Goal: Task Accomplishment & Management: Complete application form

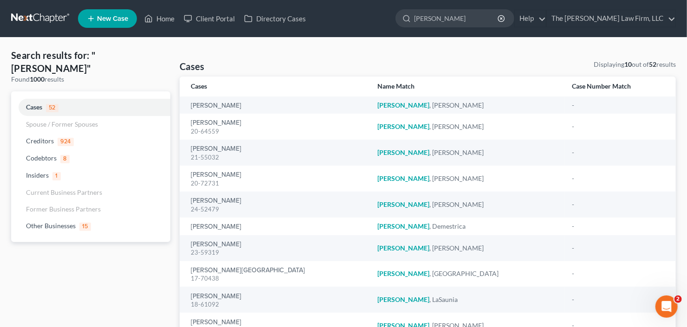
drag, startPoint x: 476, startPoint y: 20, endPoint x: 397, endPoint y: 32, distance: 79.8
click at [407, 32] on nav "Home New Case Client Portal Directory Cases The Craig Black Law Firm, LLC cb@cr…" at bounding box center [343, 18] width 687 height 37
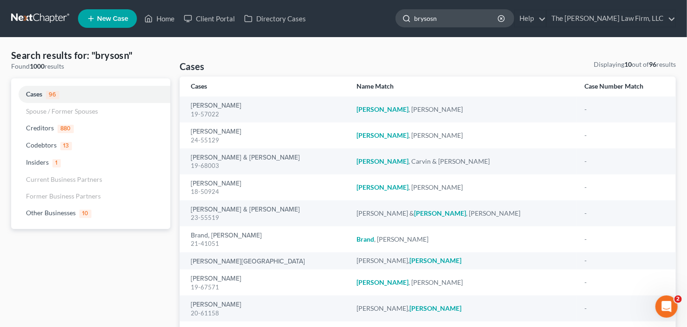
click at [451, 21] on input "brysosn" at bounding box center [456, 18] width 85 height 17
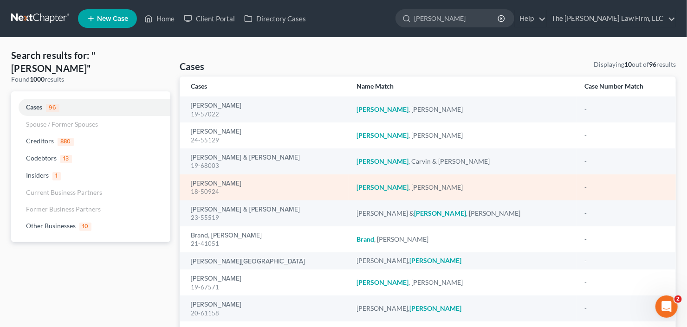
type input "bryson"
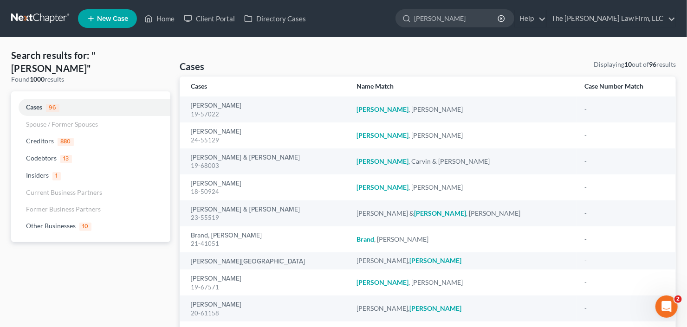
click at [97, 17] on span "New Case" at bounding box center [112, 18] width 31 height 7
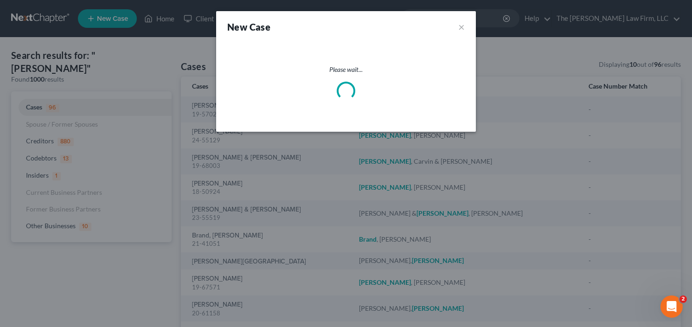
select select "19"
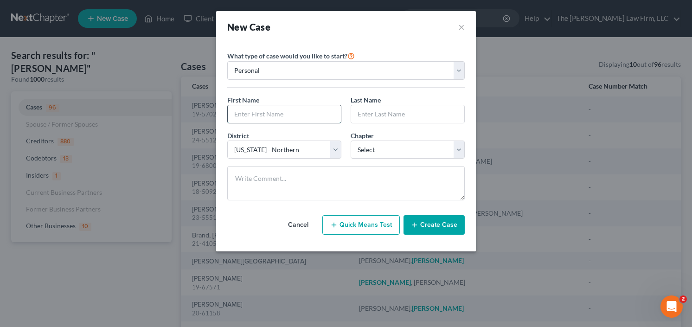
click at [300, 113] on input "text" at bounding box center [284, 114] width 113 height 18
type input "Bryson"
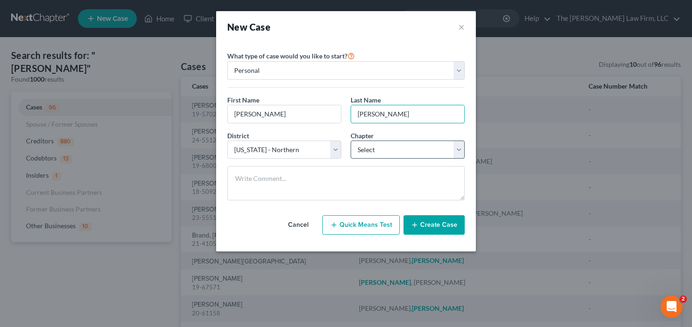
type input "Gonzalez"
click at [393, 145] on select "Select 7 11 12 13" at bounding box center [408, 150] width 114 height 19
select select "0"
click at [351, 141] on select "Select 7 11 12 13" at bounding box center [408, 150] width 114 height 19
click at [446, 228] on button "Create Case" at bounding box center [434, 224] width 61 height 19
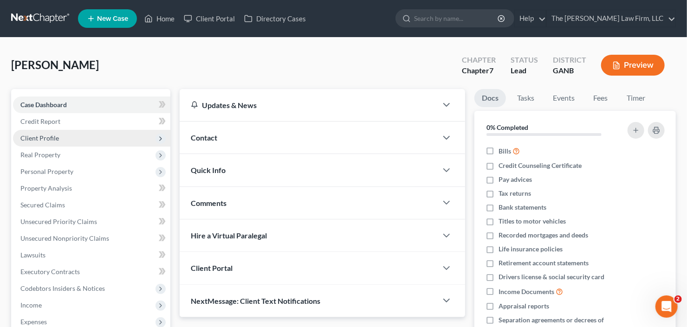
click at [46, 135] on span "Client Profile" at bounding box center [39, 138] width 39 height 8
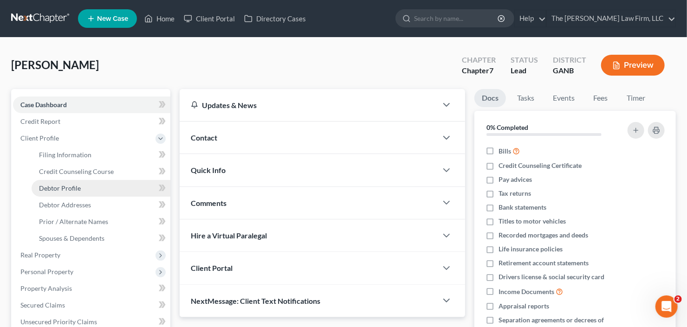
drag, startPoint x: 50, startPoint y: 183, endPoint x: 76, endPoint y: 188, distance: 26.6
click at [50, 184] on span "Debtor Profile" at bounding box center [60, 188] width 42 height 8
select select "0"
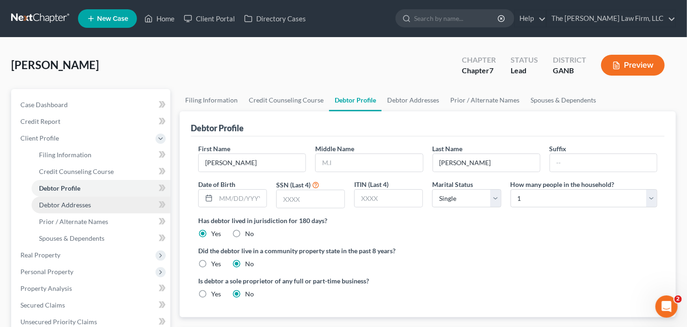
click at [82, 202] on span "Debtor Addresses" at bounding box center [65, 205] width 52 height 8
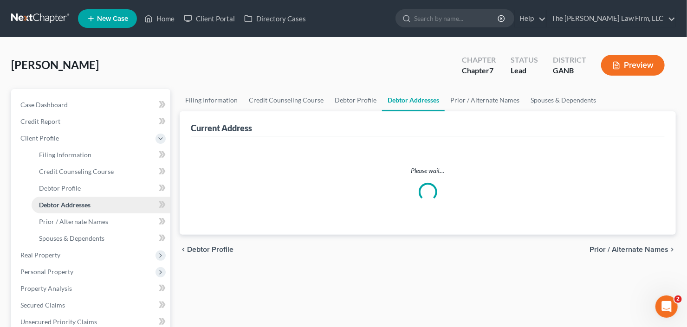
select select "0"
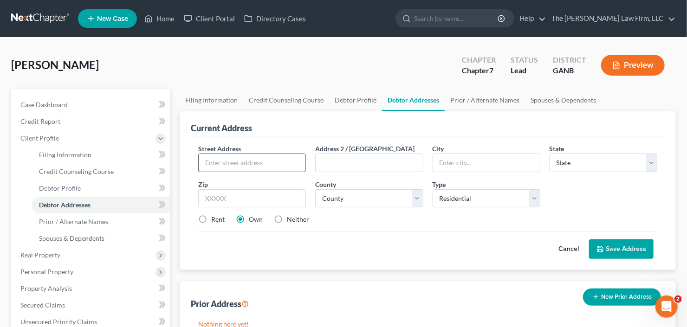
click at [267, 167] on input "text" at bounding box center [252, 163] width 107 height 18
type input "2256 Park Manor Lane"
type input "30078"
type input "Snellville"
select select "10"
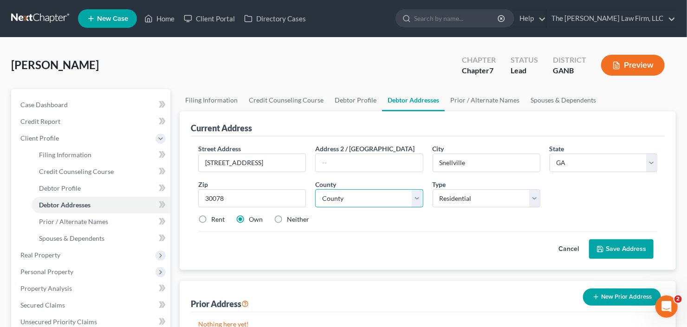
click at [348, 191] on select "County" at bounding box center [369, 198] width 108 height 19
click at [349, 193] on select "County Appling County Atkinson County Bacon County Baker County Baldwin County …" at bounding box center [369, 198] width 108 height 19
select select "66"
click at [315, 189] on select "County Appling County Atkinson County Bacon County Baker County Baldwin County …" at bounding box center [369, 198] width 108 height 19
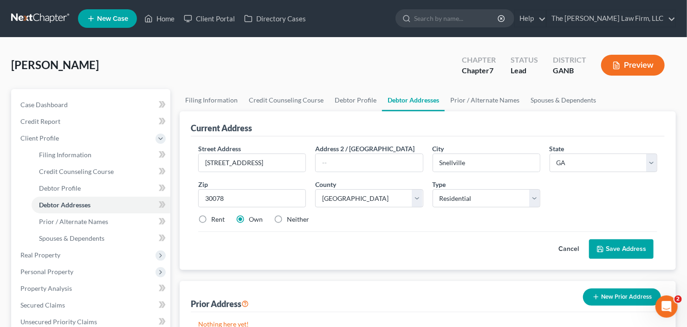
click at [287, 217] on label "Neither" at bounding box center [298, 219] width 22 height 9
click at [290, 217] on input "Neither" at bounding box center [293, 218] width 6 height 6
radio input "true"
click at [625, 247] on button "Save Address" at bounding box center [621, 248] width 64 height 19
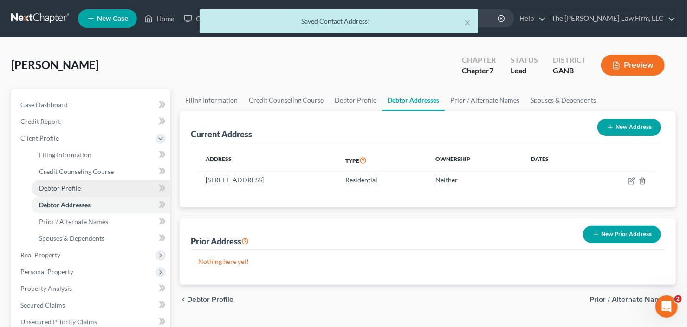
drag, startPoint x: 57, startPoint y: 185, endPoint x: 140, endPoint y: 180, distance: 83.2
click at [57, 185] on span "Debtor Profile" at bounding box center [60, 188] width 42 height 8
select select "0"
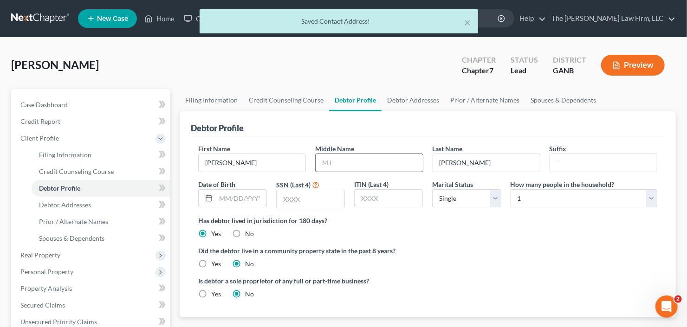
drag, startPoint x: 349, startPoint y: 162, endPoint x: 373, endPoint y: 162, distance: 23.7
click at [349, 162] on input "text" at bounding box center [369, 163] width 107 height 18
click at [345, 164] on input "text" at bounding box center [369, 163] width 107 height 18
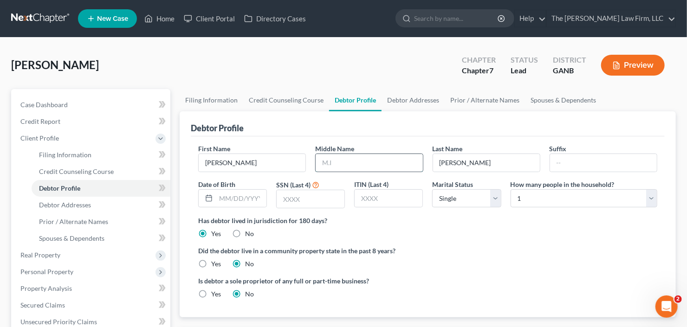
type input "j"
type input "Jose Antonio"
click at [67, 176] on link "Credit Counseling Course" at bounding box center [101, 171] width 139 height 17
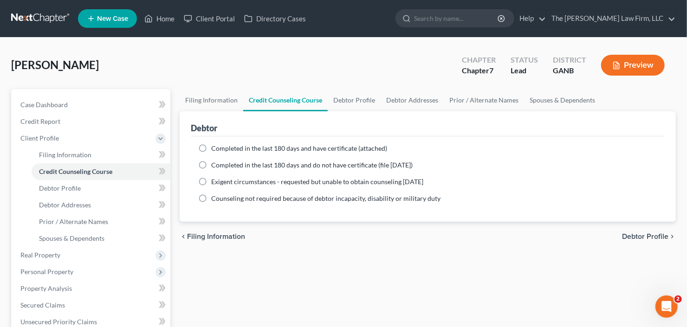
click at [231, 145] on span "Completed in the last 180 days and have certificate (attached)" at bounding box center [299, 148] width 176 height 8
click at [221, 145] on input "Completed in the last 180 days and have certificate (attached)" at bounding box center [218, 147] width 6 height 6
radio input "true"
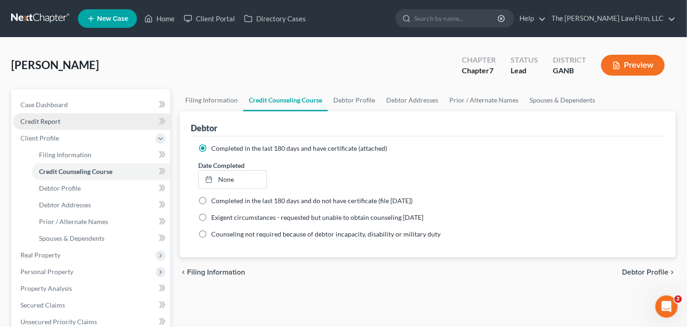
click at [38, 121] on span "Credit Report" at bounding box center [40, 121] width 40 height 8
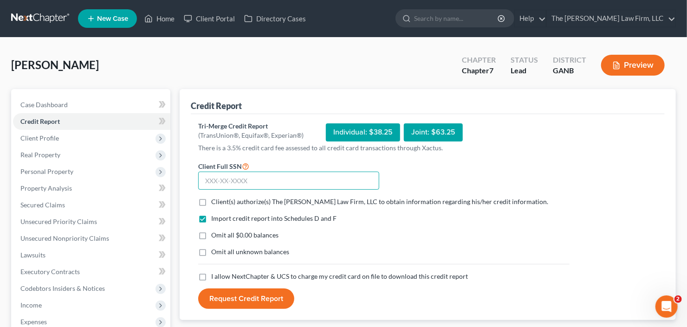
drag, startPoint x: 204, startPoint y: 186, endPoint x: 203, endPoint y: 198, distance: 11.6
click at [203, 191] on form "Client Full SSN * Client(s) authorize(s) The Craig Black Law Firm, LLC to obtai…" at bounding box center [383, 235] width 380 height 149
click at [211, 198] on label "Client(s) authorize(s) The Craig Black Law Firm, LLC to obtain information rega…" at bounding box center [379, 201] width 337 height 9
click at [215, 198] on input "Client(s) authorize(s) The Craig Black Law Firm, LLC to obtain information rega…" at bounding box center [218, 200] width 6 height 6
checkbox input "true"
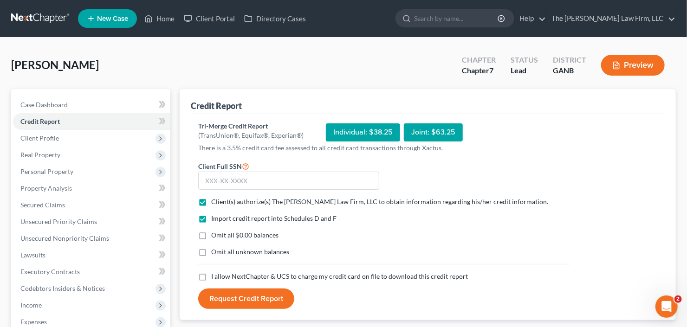
click at [211, 273] on label "I allow NextChapter & UCS to charge my credit card on file to download this cre…" at bounding box center [339, 276] width 257 height 9
click at [215, 273] on input "I allow NextChapter & UCS to charge my credit card on file to download this cre…" at bounding box center [218, 275] width 6 height 6
checkbox input "true"
click at [246, 180] on input "text" at bounding box center [288, 181] width 181 height 19
type input "675-20-7695"
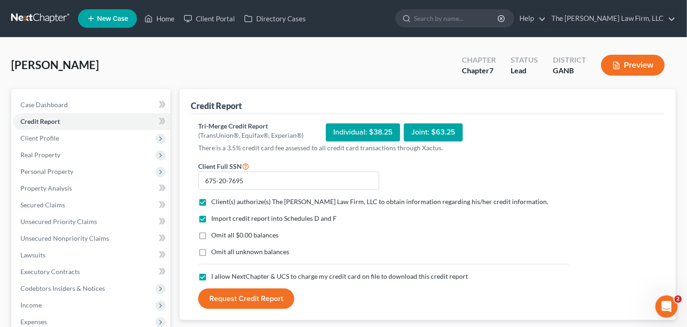
click at [226, 300] on button "Request Credit Report" at bounding box center [246, 299] width 96 height 20
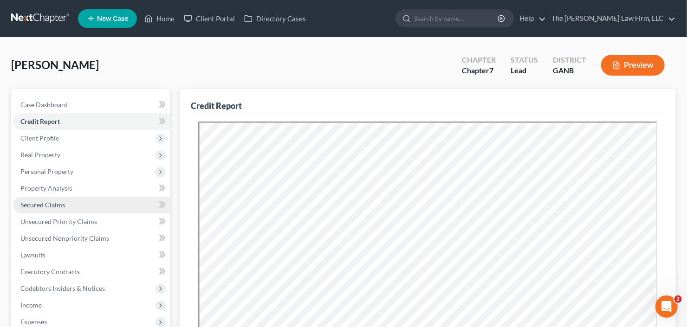
click at [37, 207] on span "Secured Claims" at bounding box center [42, 205] width 45 height 8
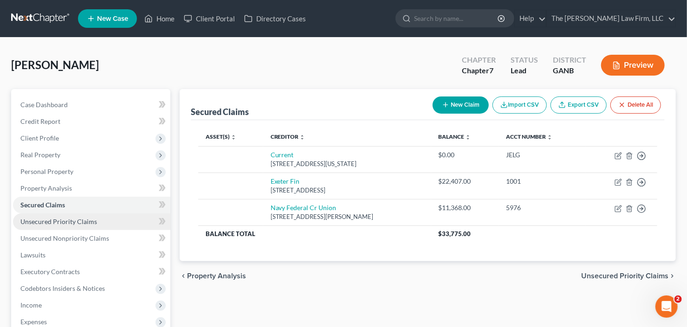
click at [36, 223] on span "Unsecured Priority Claims" at bounding box center [58, 222] width 77 height 8
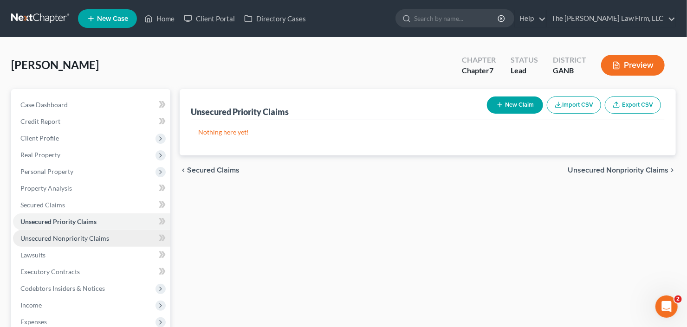
click at [57, 234] on span "Unsecured Nonpriority Claims" at bounding box center [64, 238] width 89 height 8
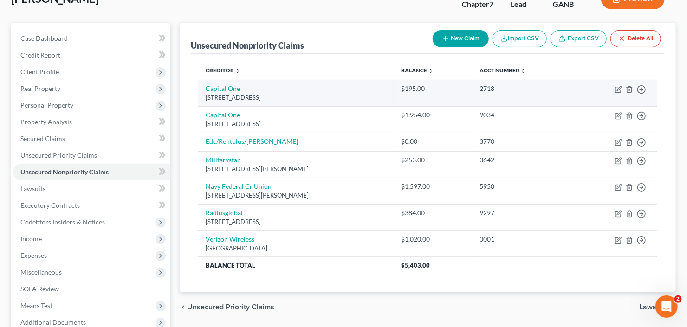
scroll to position [74, 0]
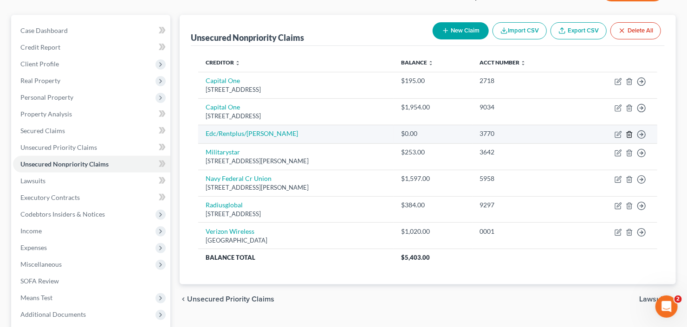
click at [628, 134] on icon "button" at bounding box center [628, 134] width 7 height 7
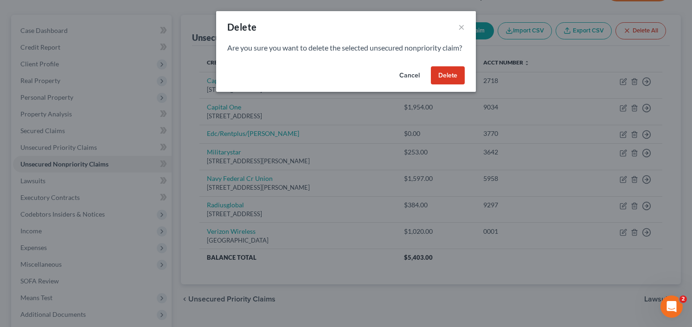
click at [462, 81] on button "Delete" at bounding box center [448, 75] width 34 height 19
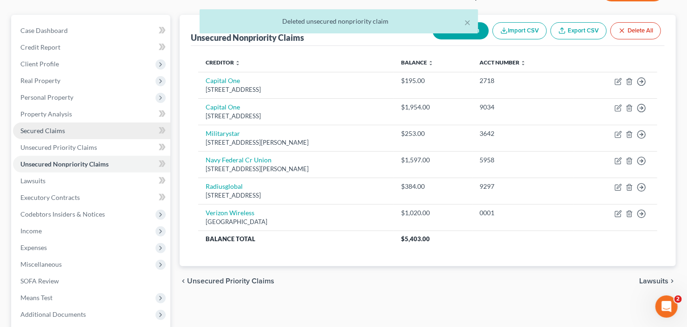
click at [30, 134] on link "Secured Claims" at bounding box center [91, 130] width 157 height 17
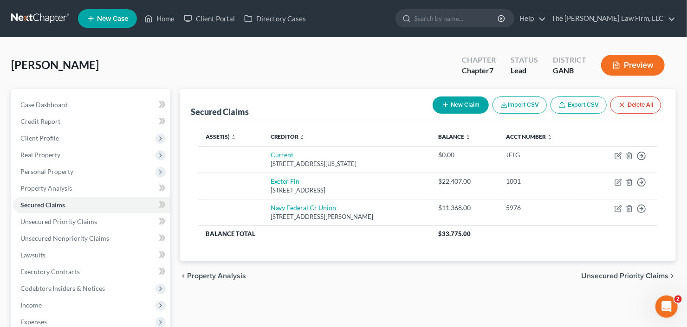
click at [110, 15] on span "New Case" at bounding box center [112, 18] width 31 height 7
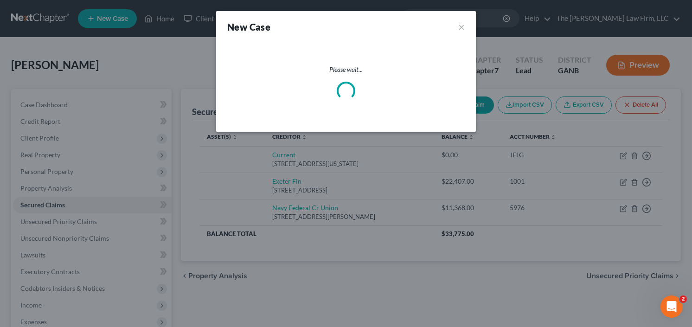
select select "19"
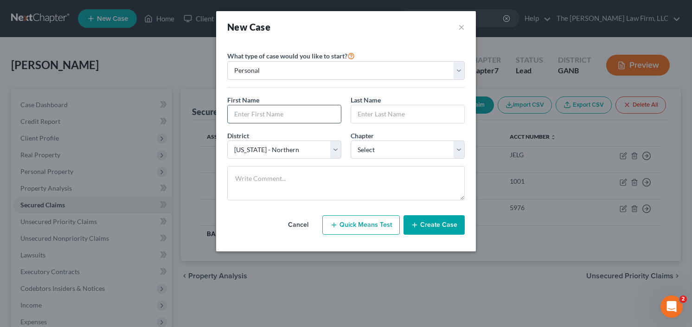
click at [289, 108] on input "text" at bounding box center [284, 114] width 113 height 18
type input "Nicholas"
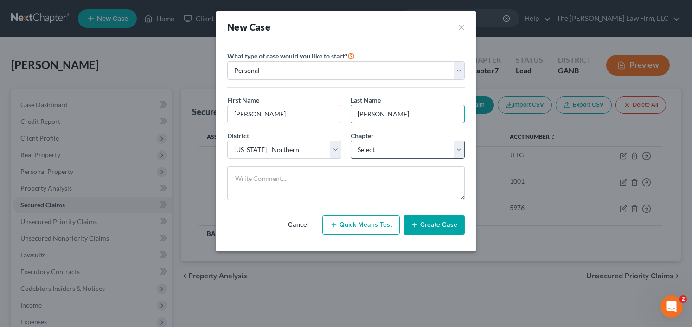
type input "Fagans"
click at [395, 151] on select "Select 7 11 12 13" at bounding box center [408, 150] width 114 height 19
select select "3"
click at [351, 141] on select "Select 7 11 12 13" at bounding box center [408, 150] width 114 height 19
click at [433, 223] on button "Create Case" at bounding box center [434, 224] width 61 height 19
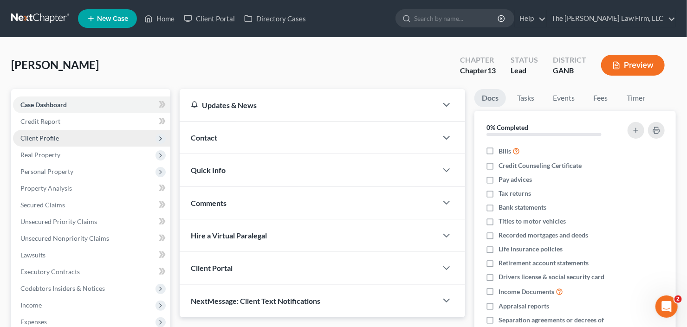
click at [55, 135] on span "Client Profile" at bounding box center [39, 138] width 39 height 8
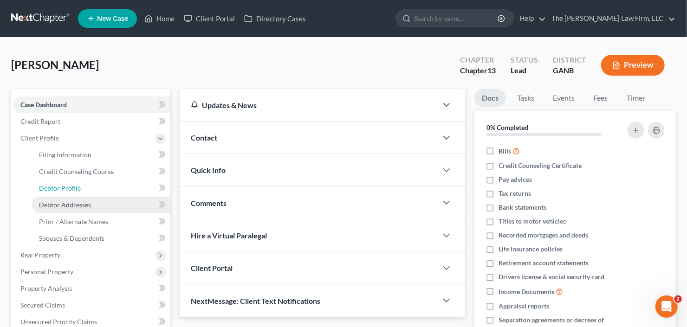
drag, startPoint x: 61, startPoint y: 186, endPoint x: 118, endPoint y: 196, distance: 57.5
click at [61, 186] on span "Debtor Profile" at bounding box center [60, 188] width 42 height 8
select select "0"
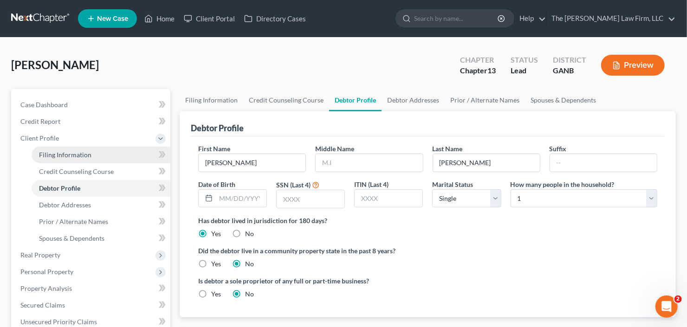
click at [64, 158] on link "Filing Information" at bounding box center [101, 155] width 139 height 17
select select "1"
select select "0"
select select "3"
select select "19"
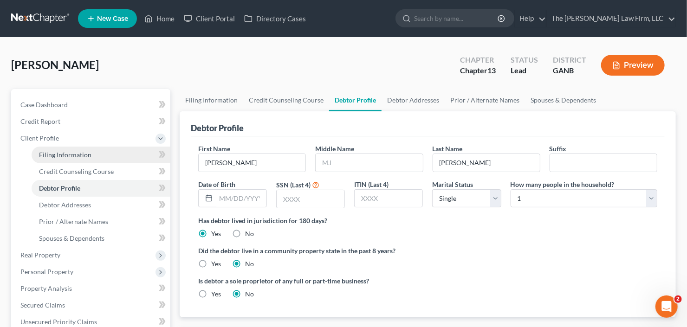
select select "10"
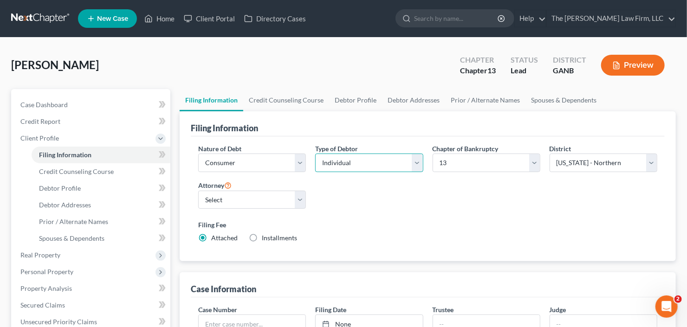
click at [371, 158] on select "Select Individual Joint" at bounding box center [369, 163] width 108 height 19
select select "1"
click at [315, 154] on select "Select Individual Joint" at bounding box center [369, 163] width 108 height 19
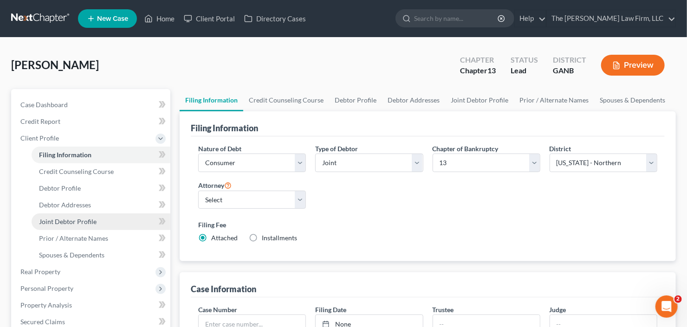
click at [76, 222] on span "Joint Debtor Profile" at bounding box center [68, 222] width 58 height 8
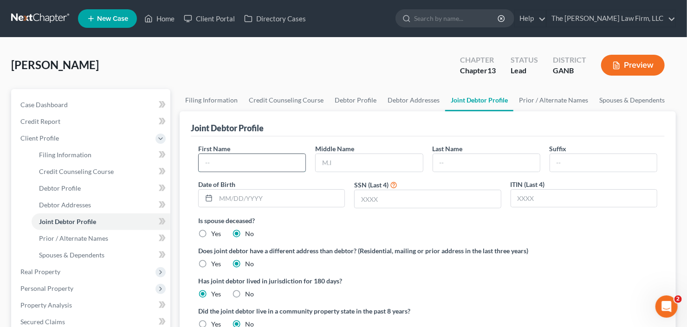
click at [282, 166] on input "text" at bounding box center [252, 163] width 107 height 18
type input "Sequetta"
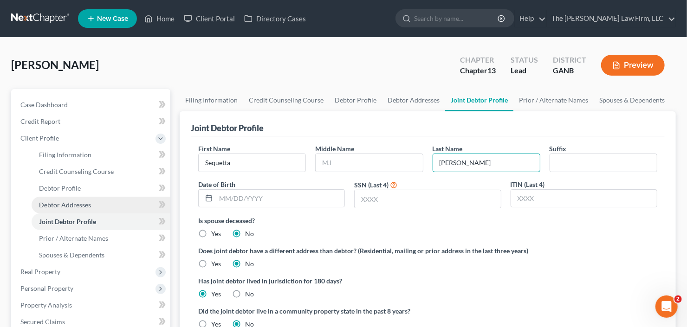
type input "Fagans"
click at [89, 207] on span "Debtor Addresses" at bounding box center [65, 205] width 52 height 8
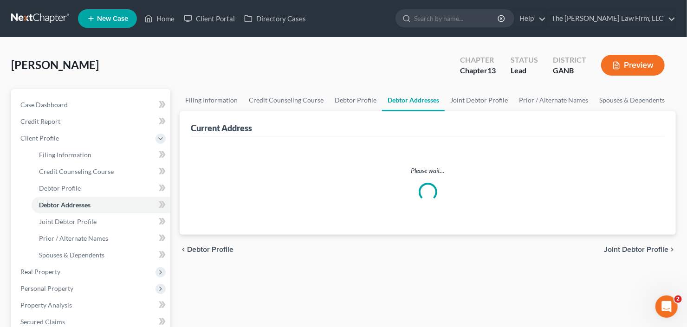
select select "0"
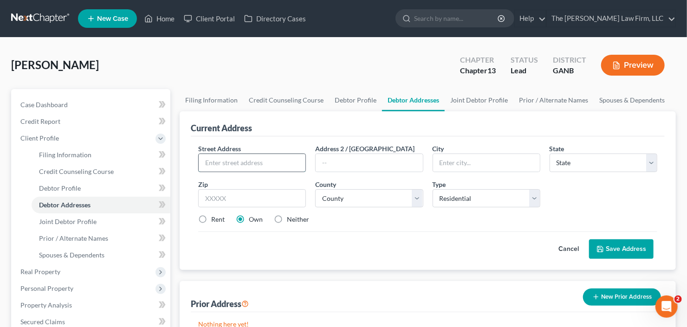
click at [255, 168] on input "text" at bounding box center [252, 163] width 107 height 18
type input "125Osier Dr"
type input "30252"
type input "Mcdonough"
select select "10"
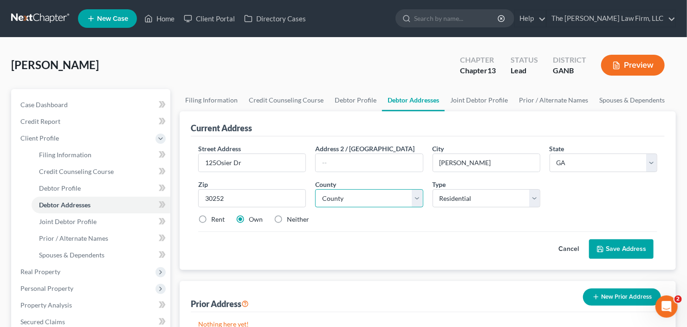
click at [376, 196] on select "County Appling County Atkinson County Bacon County Baker County Baldwin County …" at bounding box center [369, 198] width 108 height 19
click at [315, 189] on select "County Appling County Atkinson County Bacon County Baker County Baldwin County …" at bounding box center [369, 198] width 108 height 19
click at [373, 195] on select "County Appling County Atkinson County Bacon County Baker County Baldwin County …" at bounding box center [369, 198] width 108 height 19
select select "73"
click at [315, 189] on select "County Appling County Atkinson County Bacon County Baker County Baldwin County …" at bounding box center [369, 198] width 108 height 19
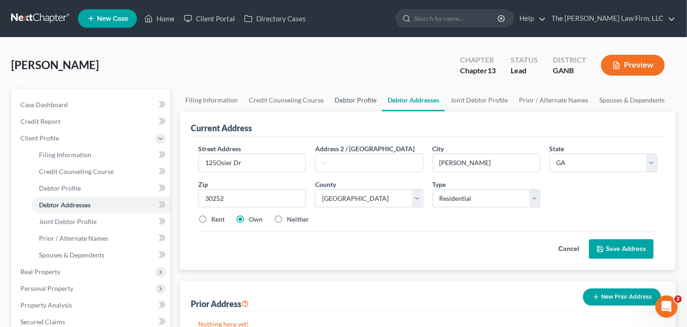
click at [358, 103] on link "Debtor Profile" at bounding box center [355, 100] width 53 height 22
select select "1"
select select "0"
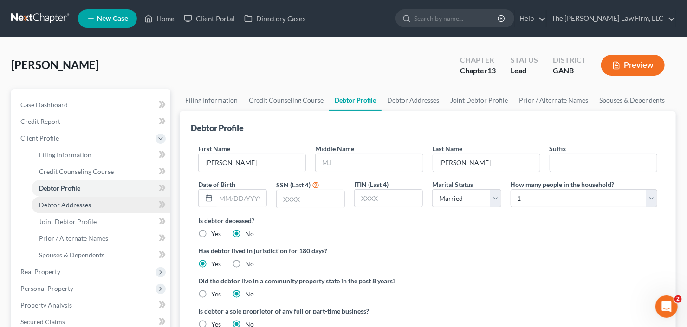
click at [69, 205] on span "Debtor Addresses" at bounding box center [65, 205] width 52 height 8
select select "0"
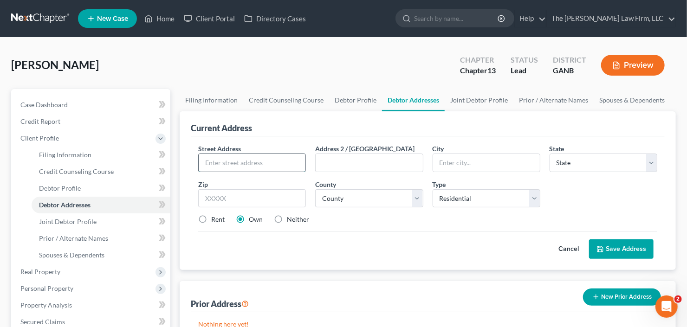
click at [264, 163] on input "text" at bounding box center [252, 163] width 107 height 18
type input "125 Osier Drive"
click at [282, 200] on input "text" at bounding box center [252, 198] width 108 height 19
type input "30252"
type input "Mcdonough"
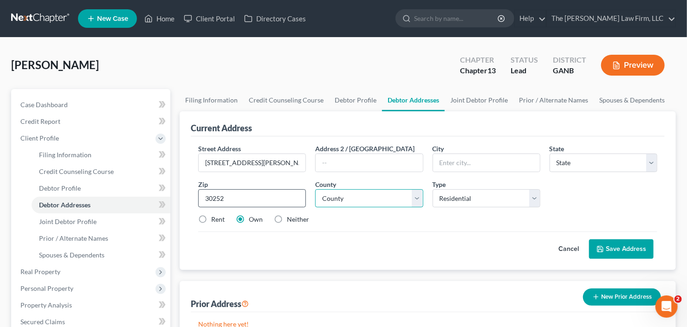
select select "10"
click at [366, 199] on select "County Appling County Atkinson County Bacon County Baker County Baldwin County …" at bounding box center [369, 198] width 108 height 19
select select "74"
click at [315, 189] on select "County Appling County Atkinson County Bacon County Baker County Baldwin County …" at bounding box center [369, 198] width 108 height 19
click at [638, 245] on button "Save Address" at bounding box center [621, 248] width 64 height 19
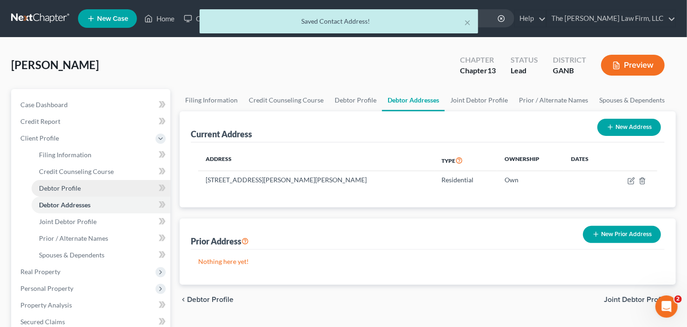
click at [50, 184] on span "Debtor Profile" at bounding box center [60, 188] width 42 height 8
select select "1"
select select "0"
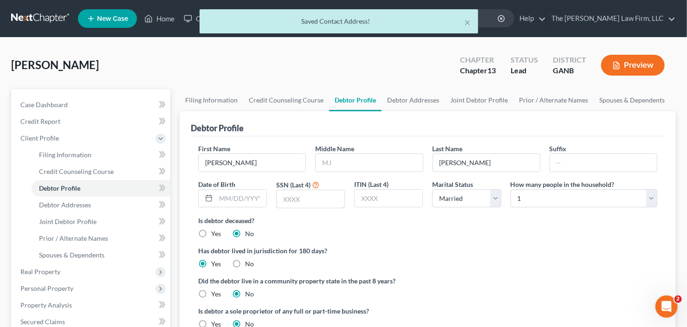
drag, startPoint x: 295, startPoint y: 195, endPoint x: 453, endPoint y: 187, distance: 158.0
click at [295, 195] on input "text" at bounding box center [311, 199] width 68 height 18
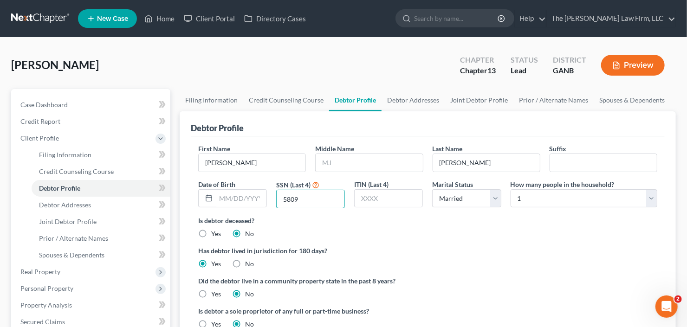
type input "5809"
drag, startPoint x: 71, startPoint y: 220, endPoint x: 88, endPoint y: 218, distance: 16.9
click at [72, 220] on span "Joint Debtor Profile" at bounding box center [68, 222] width 58 height 8
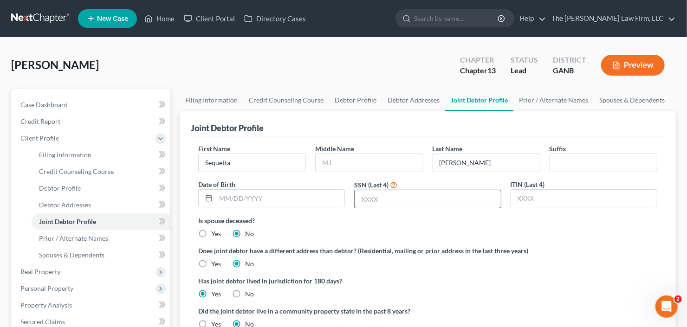
click at [388, 203] on input "text" at bounding box center [427, 199] width 146 height 18
type input "4721"
click at [350, 167] on input "text" at bounding box center [369, 163] width 107 height 18
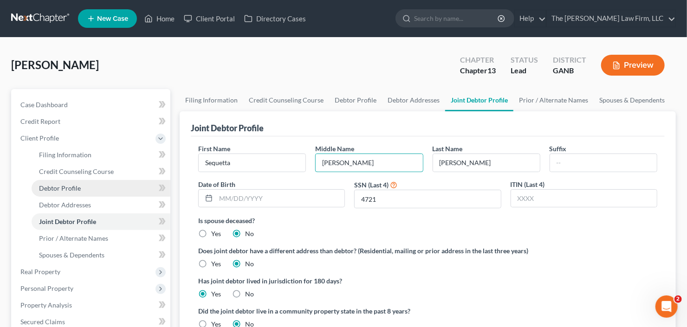
type input "Latrell"
click at [56, 186] on span "Debtor Profile" at bounding box center [60, 188] width 42 height 8
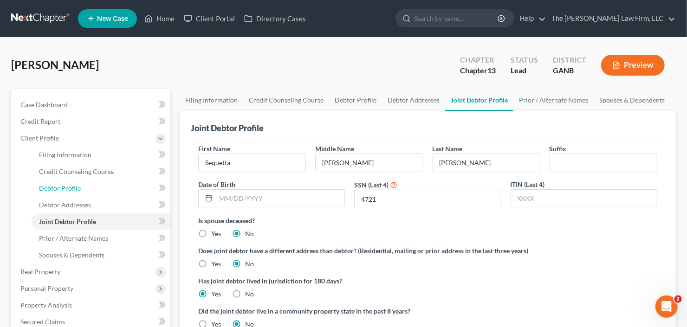
select select "1"
select select "0"
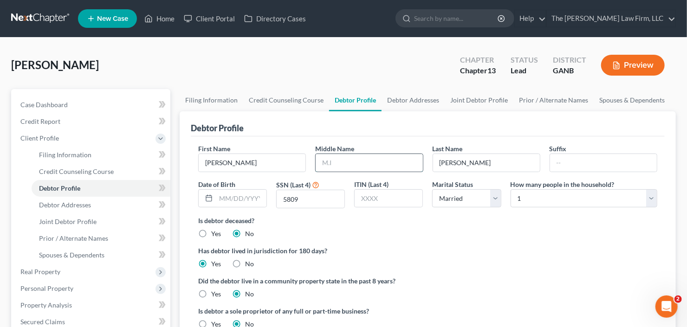
click at [331, 164] on input "text" at bounding box center [369, 163] width 107 height 18
click at [343, 169] on input "text" at bounding box center [369, 163] width 107 height 18
type input "Jamal"
click at [74, 174] on span "Credit Counseling Course" at bounding box center [76, 172] width 75 height 8
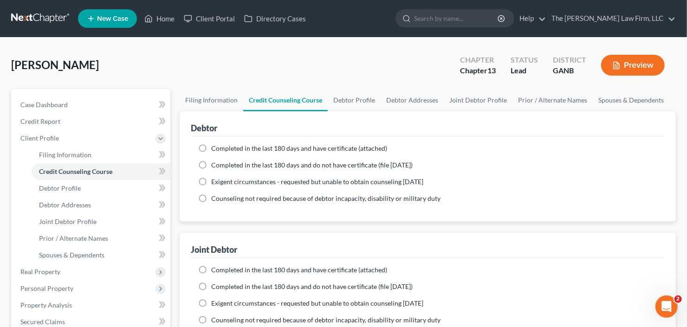
click at [213, 155] on ng-include "Completed in the last 180 days and have certificate (attached) Date Completed N…" at bounding box center [427, 173] width 459 height 59
click at [211, 163] on label "Completed in the last 180 days and do not have certificate (file within 14 days)" at bounding box center [311, 165] width 201 height 9
click at [215, 163] on input "Completed in the last 180 days and do not have certificate (file within 14 days)" at bounding box center [218, 164] width 6 height 6
radio input "true"
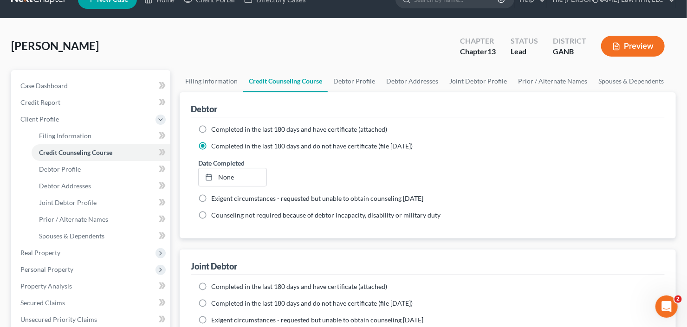
scroll to position [37, 0]
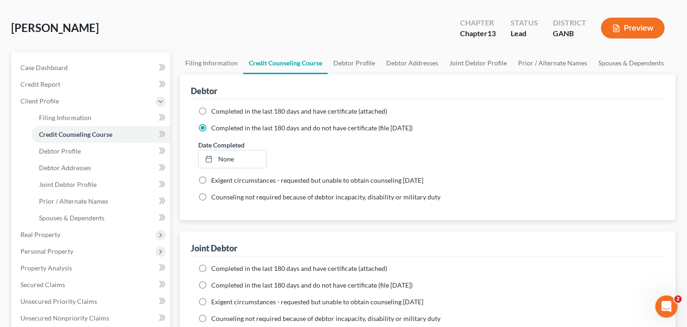
click at [211, 107] on label "Completed in the last 180 days and have certificate (attached)" at bounding box center [299, 111] width 176 height 9
click at [215, 107] on input "Completed in the last 180 days and have certificate (attached)" at bounding box center [218, 110] width 6 height 6
radio input "true"
radio input "false"
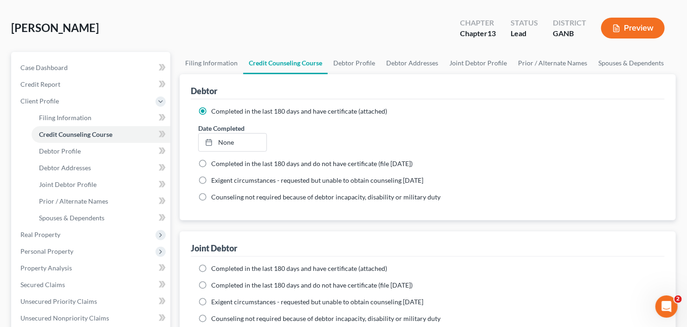
click at [211, 268] on label "Completed in the last 180 days and have certificate (attached)" at bounding box center [299, 268] width 176 height 9
click at [215, 268] on input "Completed in the last 180 days and have certificate (attached)" at bounding box center [218, 267] width 6 height 6
radio input "true"
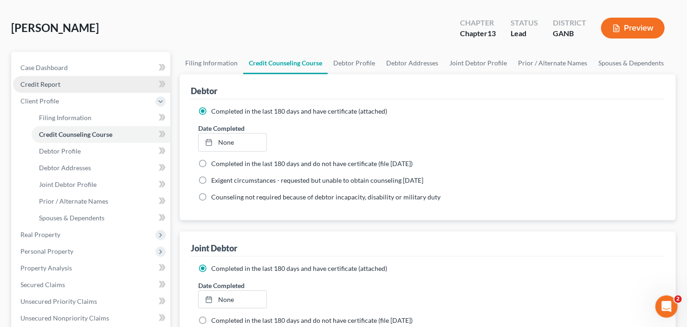
click at [68, 84] on link "Credit Report" at bounding box center [91, 84] width 157 height 17
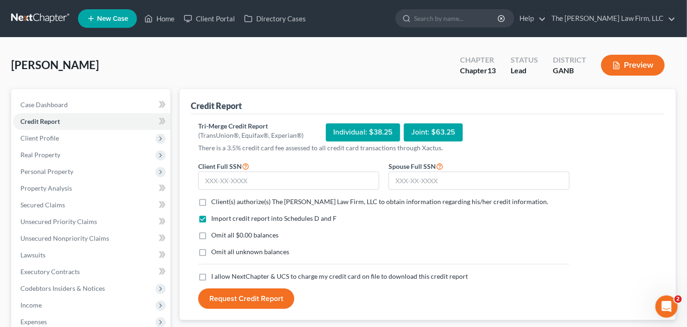
click at [211, 203] on label "Client(s) authorize(s) The Craig Black Law Firm, LLC to obtain information rega…" at bounding box center [379, 201] width 337 height 9
click at [215, 203] on input "Client(s) authorize(s) The Craig Black Law Firm, LLC to obtain information rega…" at bounding box center [218, 200] width 6 height 6
checkbox input "true"
click at [211, 274] on label "I allow NextChapter & UCS to charge my credit card on file to download this cre…" at bounding box center [339, 276] width 257 height 9
click at [215, 274] on input "I allow NextChapter & UCS to charge my credit card on file to download this cre…" at bounding box center [218, 275] width 6 height 6
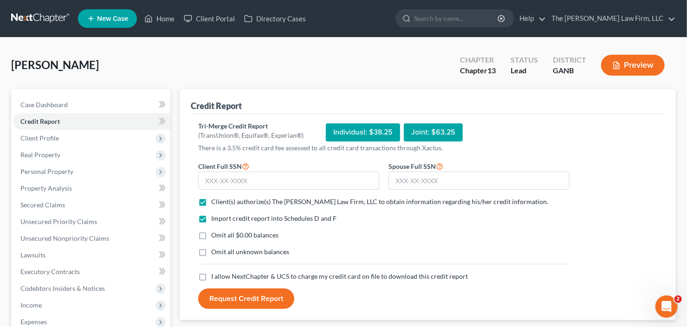
checkbox input "true"
click at [285, 183] on input "text" at bounding box center [288, 181] width 181 height 19
type input "258-51-5809"
click at [451, 188] on input "text" at bounding box center [478, 181] width 181 height 19
click at [399, 180] on input "text" at bounding box center [478, 181] width 181 height 19
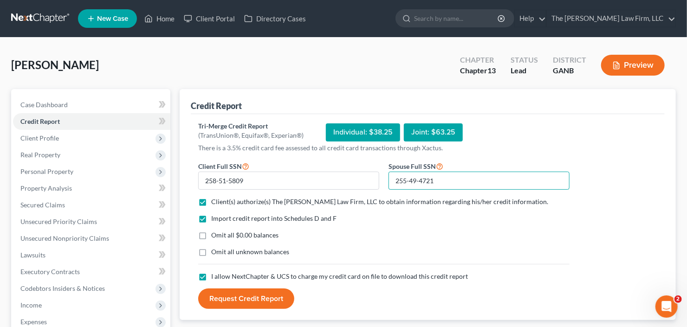
type input "255-49-4721"
click at [232, 293] on button "Request Credit Report" at bounding box center [246, 299] width 96 height 20
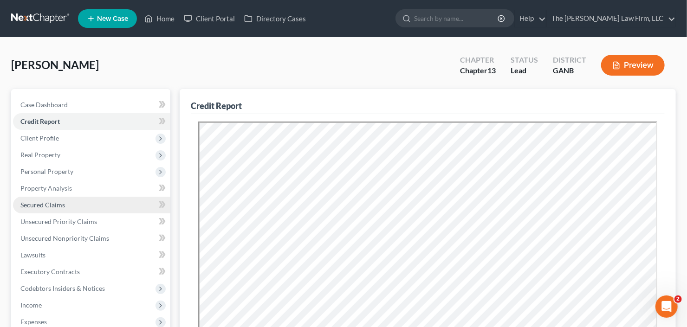
click at [26, 204] on span "Secured Claims" at bounding box center [42, 205] width 45 height 8
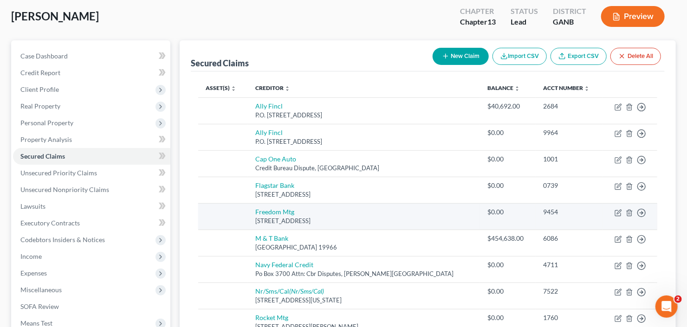
scroll to position [160, 0]
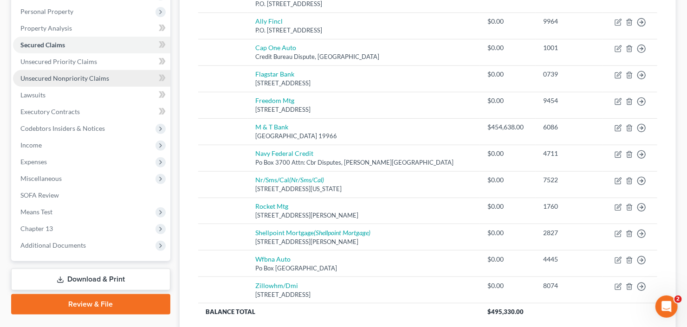
click at [65, 83] on link "Unsecured Nonpriority Claims" at bounding box center [91, 78] width 157 height 17
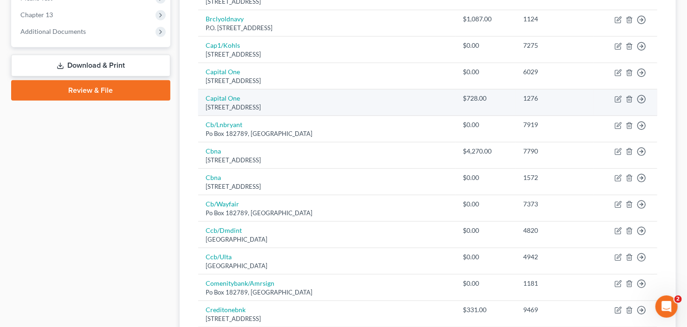
scroll to position [258, 0]
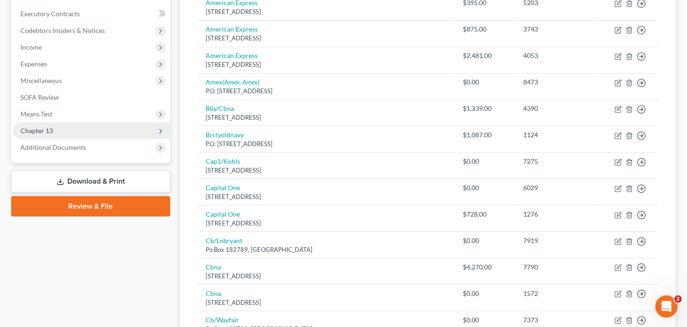
click at [52, 130] on span "Chapter 13" at bounding box center [36, 131] width 32 height 8
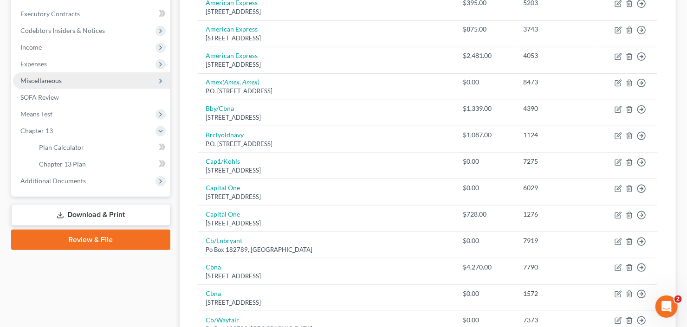
click at [75, 84] on span "Miscellaneous" at bounding box center [91, 80] width 157 height 17
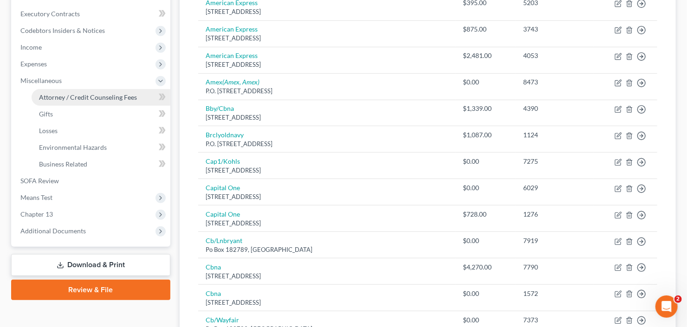
click at [83, 95] on span "Attorney / Credit Counseling Fees" at bounding box center [88, 97] width 98 height 8
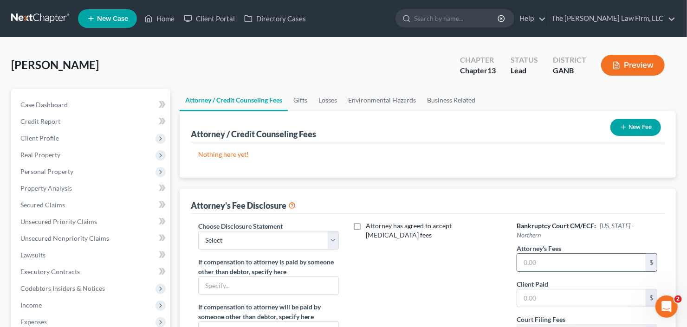
click at [571, 254] on input "text" at bounding box center [581, 263] width 129 height 18
type input "6,000"
type input "500"
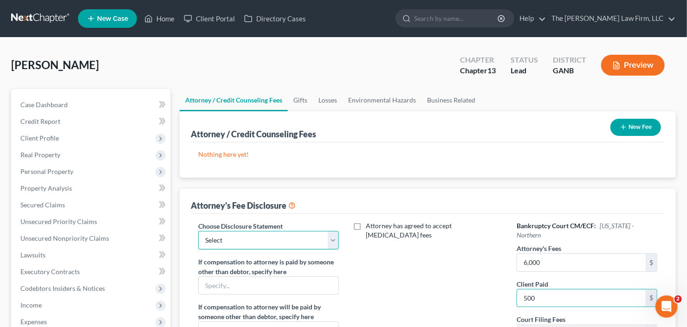
click at [260, 244] on select "Select Advanced Fee 13 Joint Hourly fee agreement Chapter 13 Advance Fee Ch 7 S…" at bounding box center [268, 240] width 141 height 19
select select "2"
click at [198, 231] on select "Select Advanced Fee 13 Joint Hourly fee agreement Chapter 13 Advance Fee Ch 7 S…" at bounding box center [268, 240] width 141 height 19
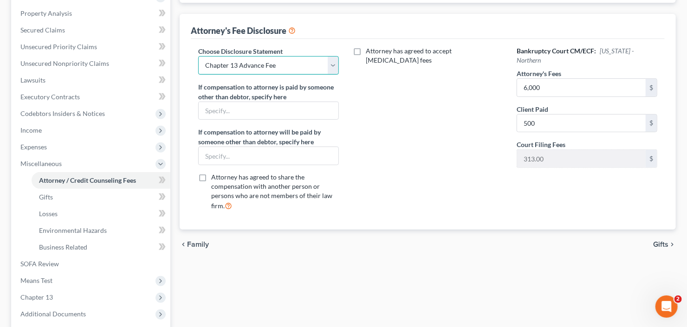
scroll to position [186, 0]
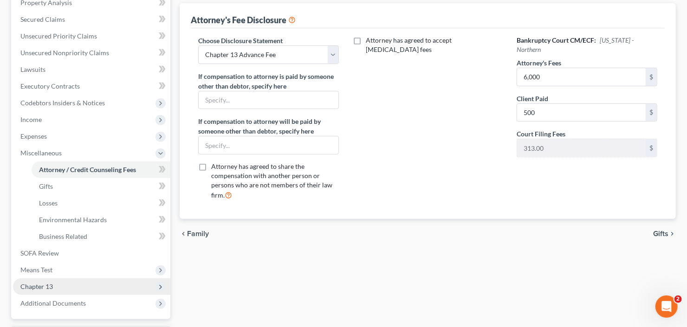
click at [61, 282] on span "Chapter 13" at bounding box center [91, 286] width 157 height 17
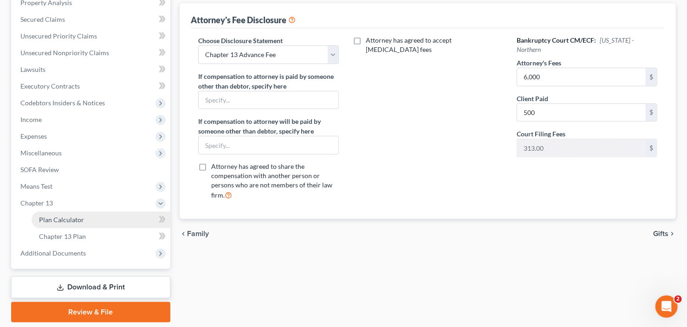
click at [91, 220] on link "Plan Calculator" at bounding box center [101, 220] width 139 height 17
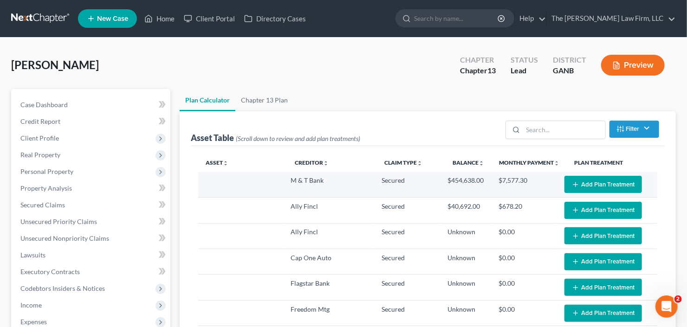
click at [613, 183] on button "Add Plan Treatment" at bounding box center [602, 184] width 77 height 17
select select "59"
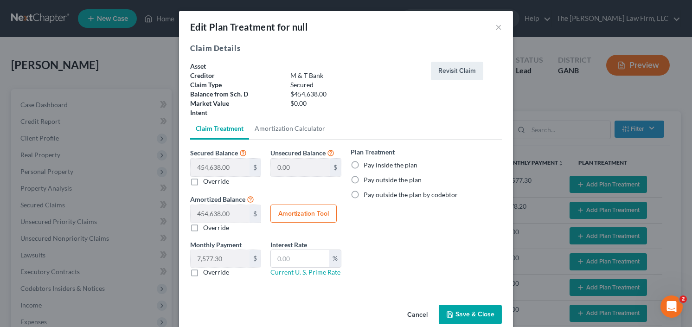
click at [364, 180] on label "Pay outside the plan" at bounding box center [393, 179] width 58 height 9
click at [367, 180] on input "Pay outside the plan" at bounding box center [370, 178] width 6 height 6
radio input "true"
click at [464, 310] on button "Save & Close" at bounding box center [470, 314] width 63 height 19
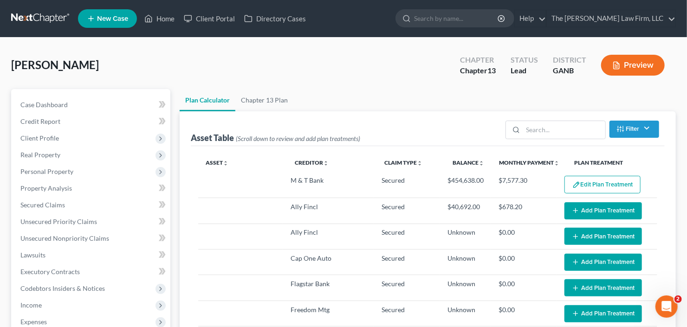
click at [612, 206] on button "Add Plan Treatment" at bounding box center [602, 210] width 77 height 17
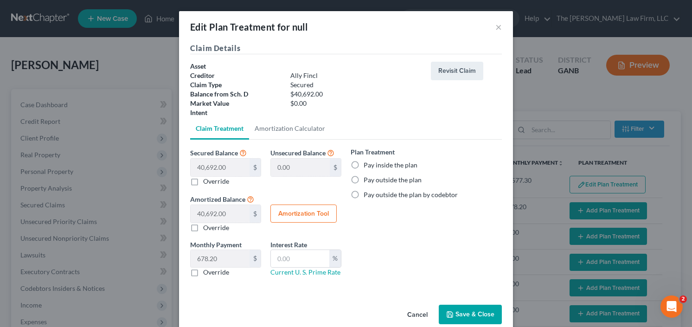
select select "59"
click at [364, 167] on label "Pay inside the plan" at bounding box center [391, 165] width 54 height 9
click at [367, 167] on input "Pay inside the plan" at bounding box center [370, 164] width 6 height 6
radio input "true"
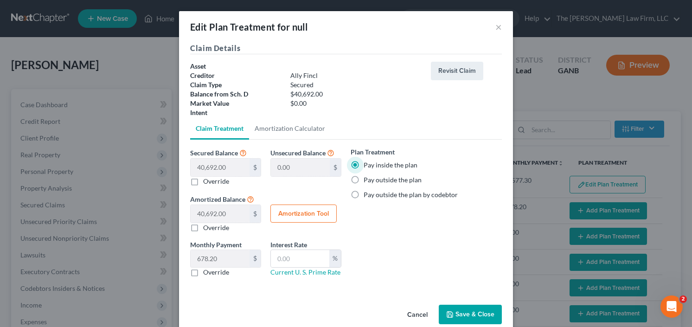
click at [285, 213] on button "Amortization Tool" at bounding box center [304, 214] width 66 height 19
type input "40,692.00"
type input "60"
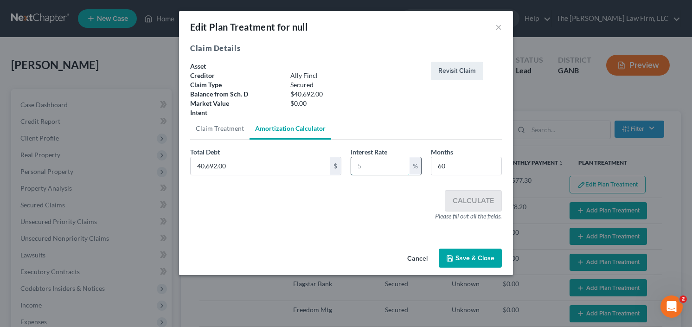
click at [387, 170] on input "text" at bounding box center [380, 166] width 58 height 18
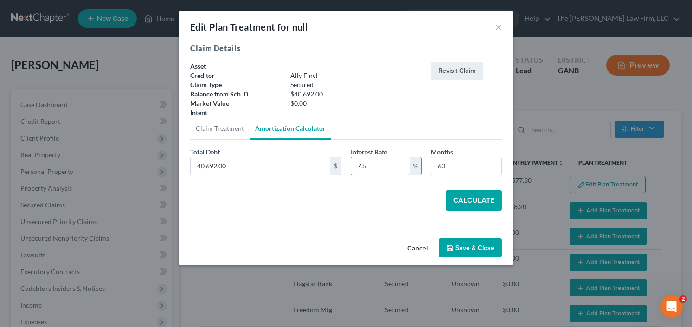
type input "7.5"
click at [473, 196] on button "Calculate" at bounding box center [474, 200] width 56 height 20
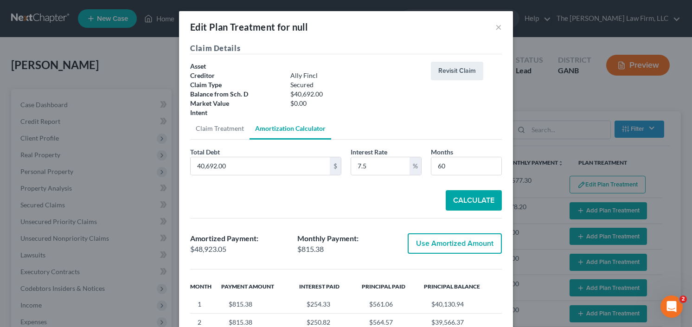
click at [433, 239] on button "Use Amortized Amount" at bounding box center [455, 243] width 94 height 20
type input "48,923.05"
checkbox input "true"
type input "815.38"
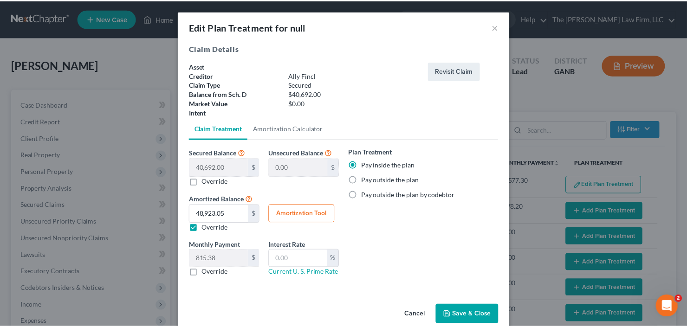
scroll to position [14, 0]
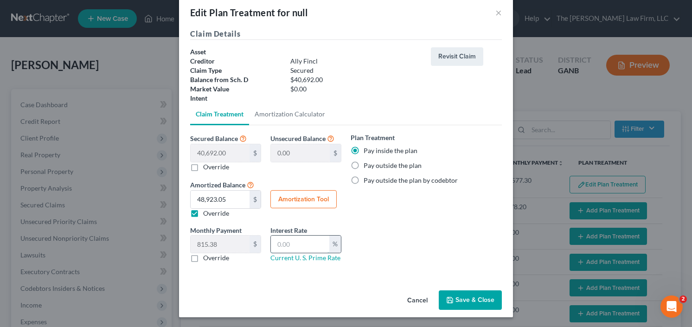
click at [307, 245] on input "text" at bounding box center [300, 245] width 58 height 18
type input "7.5"
click at [471, 291] on button "Save & Close" at bounding box center [470, 299] width 63 height 19
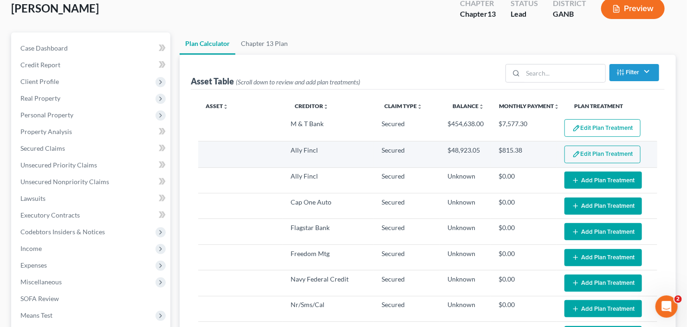
scroll to position [74, 0]
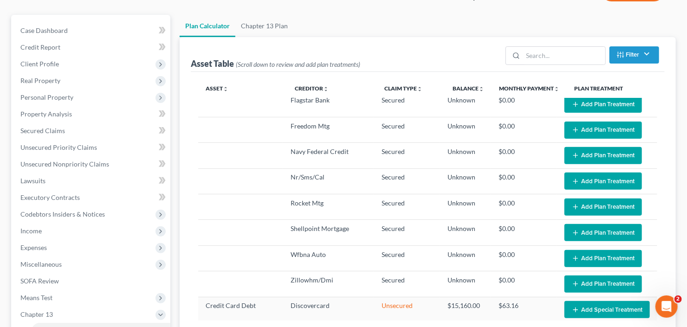
select select "59"
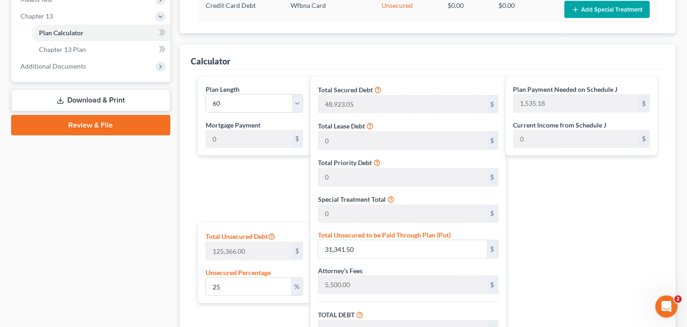
scroll to position [483, 0]
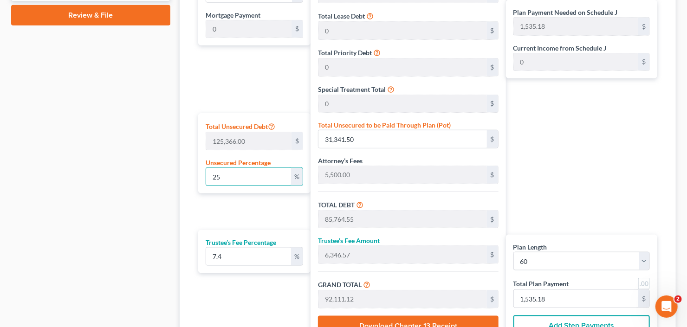
drag, startPoint x: 233, startPoint y: 174, endPoint x: 177, endPoint y: 187, distance: 57.9
click at [196, 182] on div "Plan Length 1 2 3 4 5 6 7 8 9 10 11 12 13 14 15 16 17 18 19 20 21 22 23 24 25 2…" at bounding box center [251, 155] width 117 height 377
type input "1"
type input "1,253.66"
type input "55,676.71"
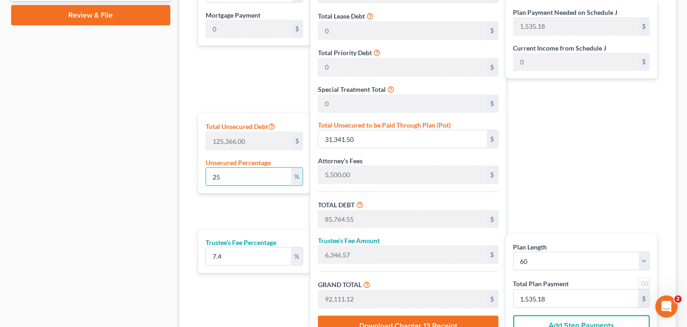
type input "4,120.07"
type input "59,796.78"
type input "996.61"
type input "10"
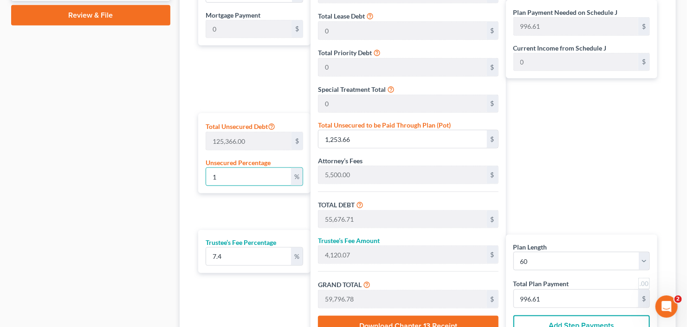
type input "12,536.60"
type input "66,959.65"
type input "4,955.01"
type input "71,914.66"
type input "1,198.57"
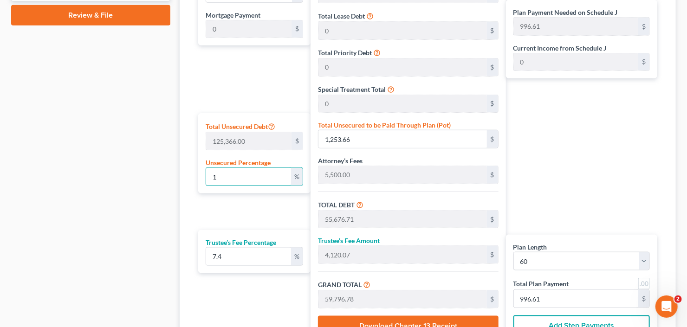
type input "1,198.57"
type input "100"
type input "125,366.00"
type input "179,789.05"
type input "13,304.38"
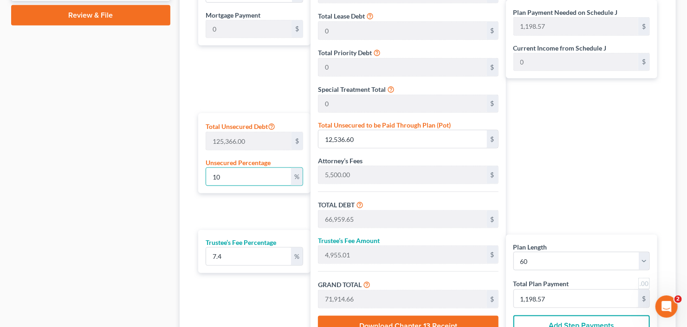
type input "193,093.43"
type input "3,218.22"
type input "100"
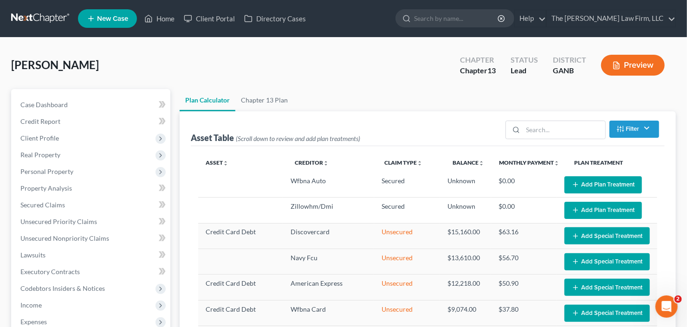
scroll to position [260, 0]
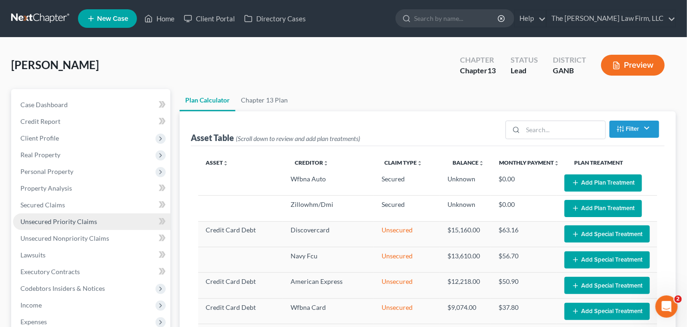
click at [55, 216] on link "Unsecured Priority Claims" at bounding box center [91, 221] width 157 height 17
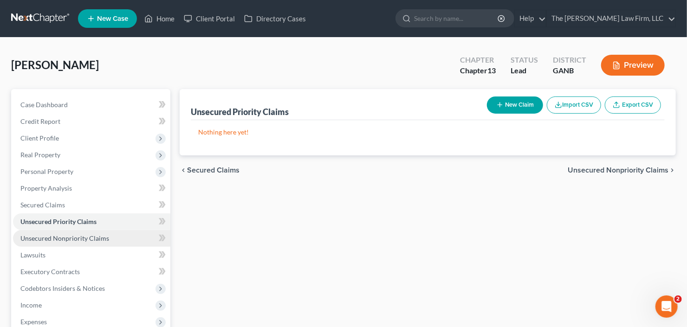
click at [43, 242] on link "Unsecured Nonpriority Claims" at bounding box center [91, 238] width 157 height 17
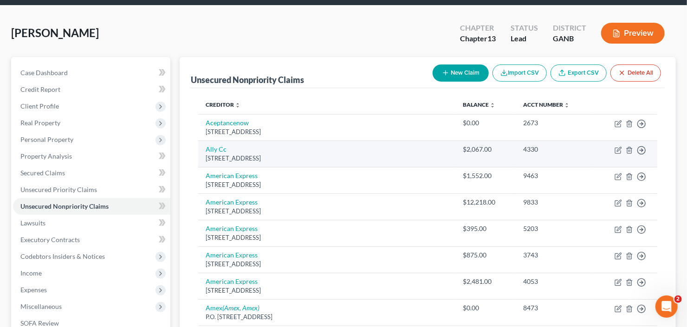
scroll to position [111, 0]
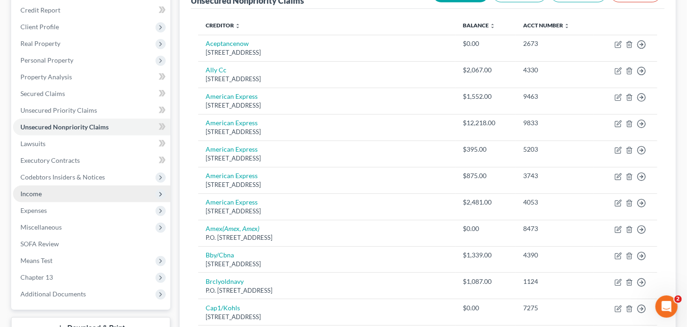
click at [66, 194] on span "Income" at bounding box center [91, 194] width 157 height 17
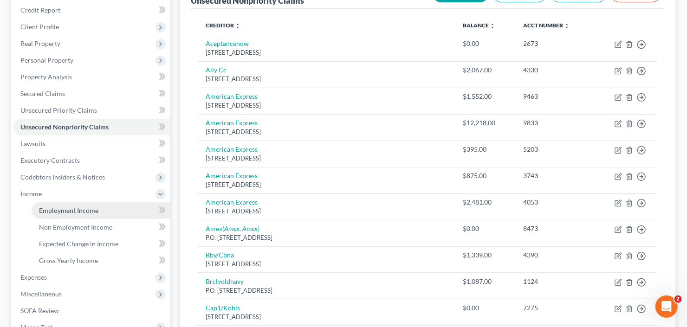
click at [70, 211] on span "Employment Income" at bounding box center [68, 210] width 59 height 8
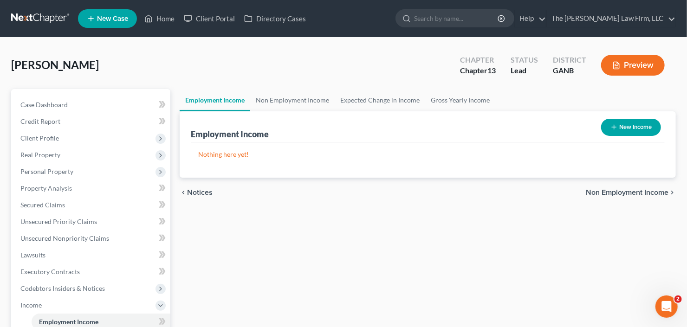
click at [634, 124] on button "New Income" at bounding box center [631, 127] width 60 height 17
select select "0"
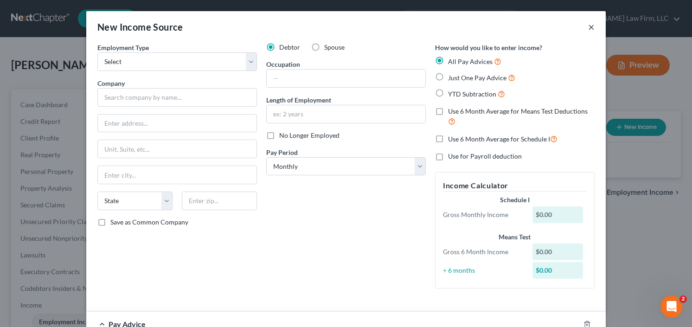
drag, startPoint x: 586, startPoint y: 26, endPoint x: 576, endPoint y: 28, distance: 9.9
click at [588, 26] on button "×" at bounding box center [591, 26] width 6 height 11
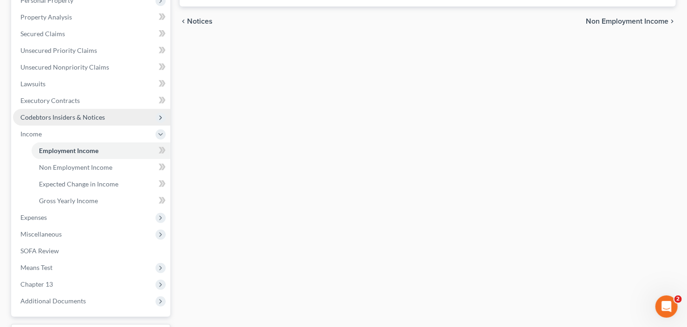
scroll to position [248, 0]
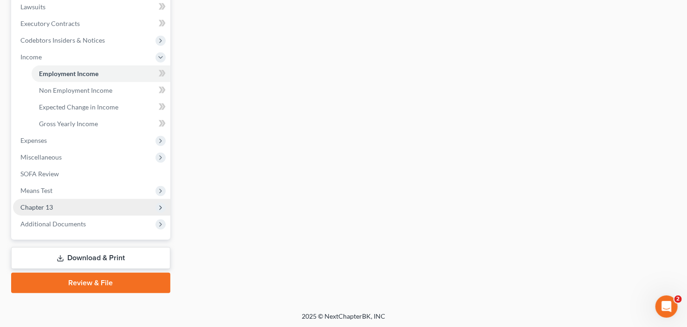
click at [59, 208] on span "Chapter 13" at bounding box center [91, 207] width 157 height 17
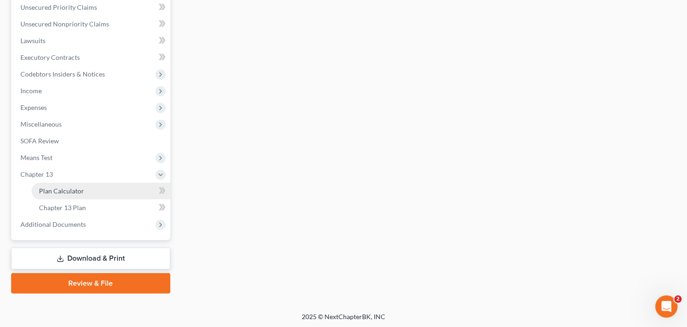
click at [64, 195] on link "Plan Calculator" at bounding box center [101, 191] width 139 height 17
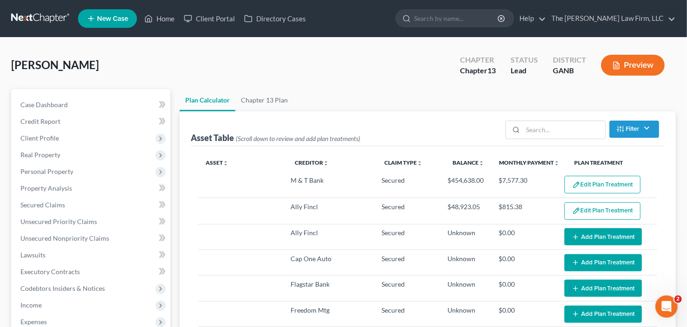
select select "59"
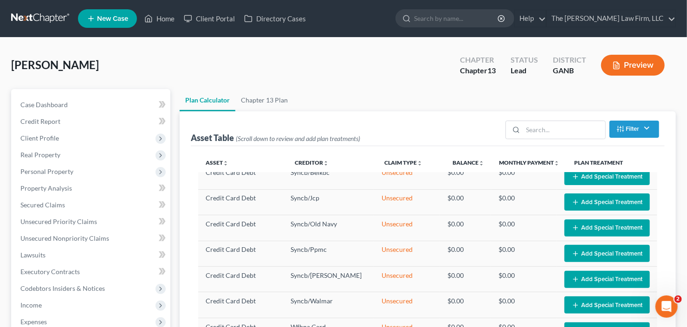
click at [41, 203] on span "Secured Claims" at bounding box center [42, 205] width 45 height 8
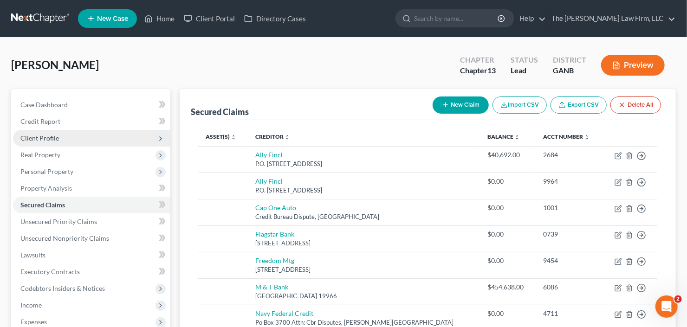
click at [53, 141] on span "Client Profile" at bounding box center [91, 138] width 157 height 17
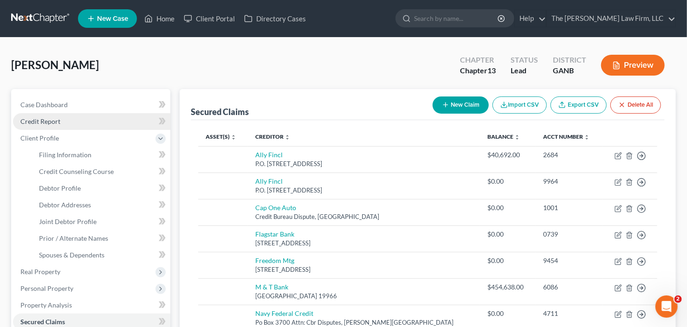
click at [54, 126] on link "Credit Report" at bounding box center [91, 121] width 157 height 17
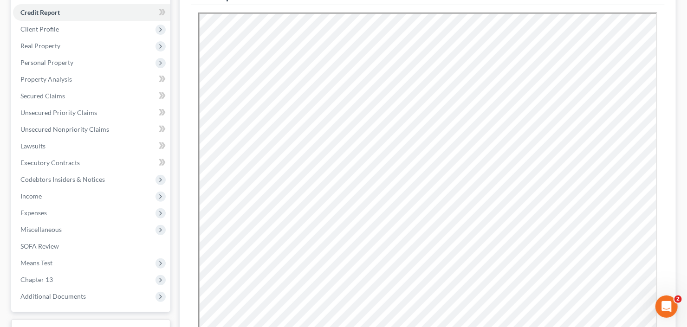
scroll to position [111, 0]
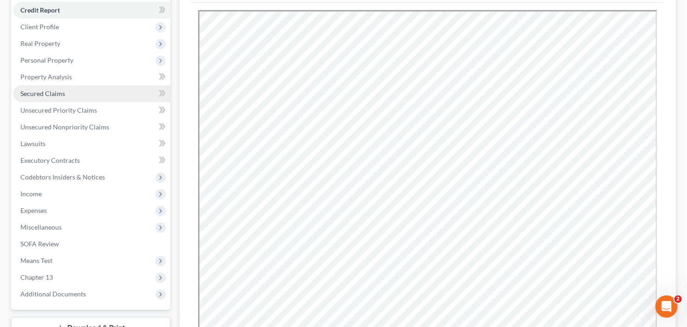
click at [87, 97] on link "Secured Claims" at bounding box center [91, 93] width 157 height 17
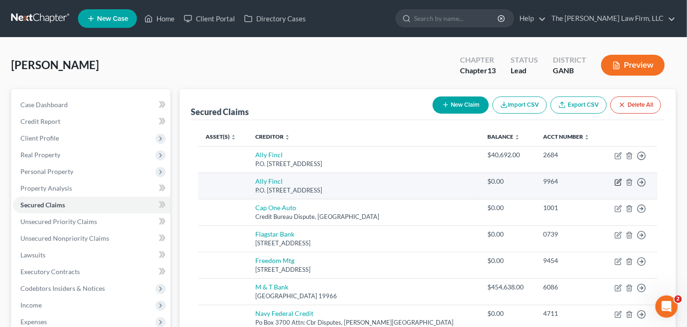
click at [617, 183] on icon "button" at bounding box center [617, 182] width 7 height 7
select select "24"
select select "2"
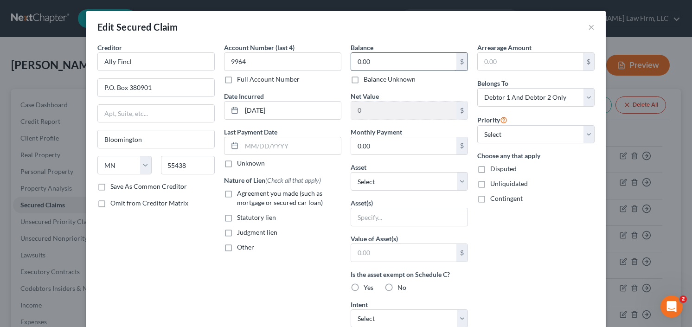
click at [389, 64] on input "0.00" at bounding box center [403, 62] width 105 height 18
type input "46,000"
click at [237, 196] on label "Agreement you made (such as mortgage or secured car loan)" at bounding box center [289, 198] width 104 height 19
click at [241, 195] on input "Agreement you made (such as mortgage or secured car loan)" at bounding box center [244, 192] width 6 height 6
checkbox input "true"
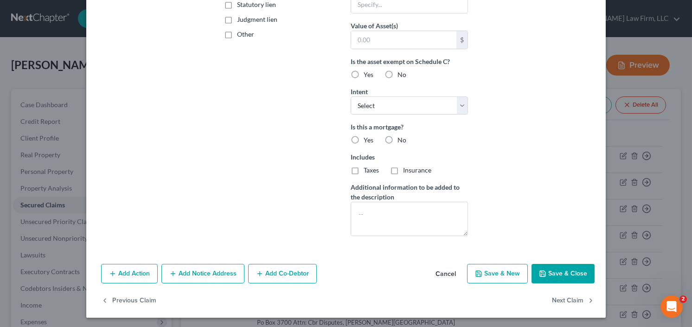
click at [564, 272] on button "Save & Close" at bounding box center [563, 273] width 63 height 19
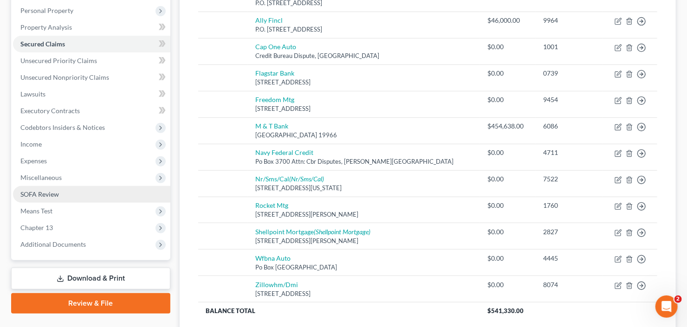
scroll to position [223, 0]
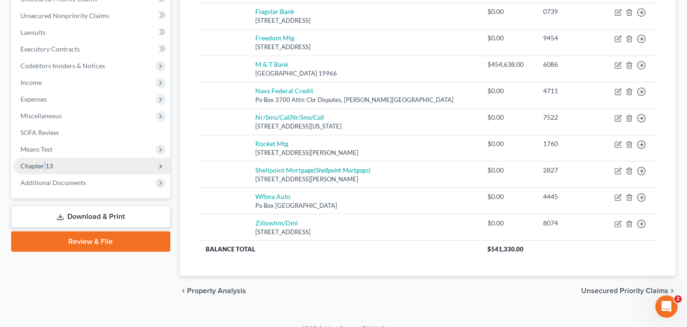
click at [43, 166] on span "Chapter 13" at bounding box center [36, 166] width 32 height 8
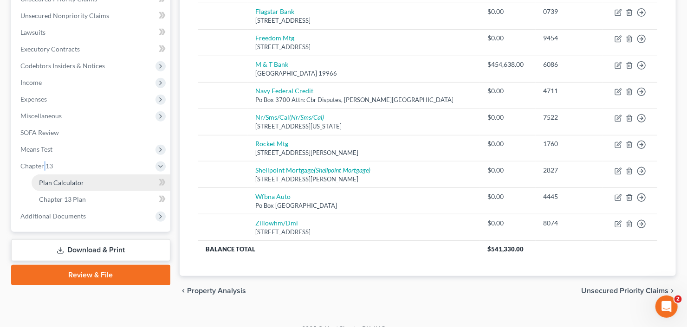
click at [46, 180] on span "Plan Calculator" at bounding box center [61, 183] width 45 height 8
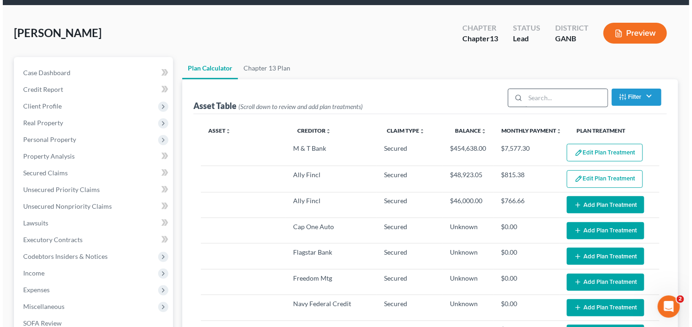
scroll to position [37, 0]
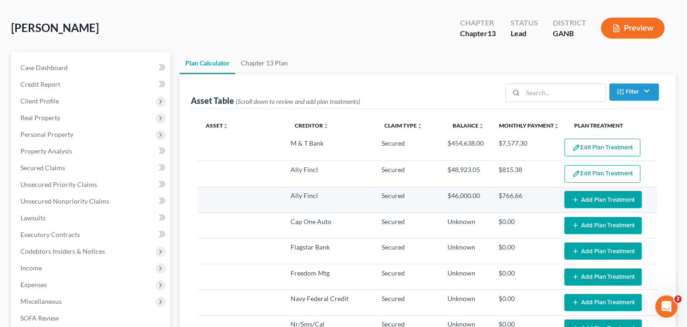
select select "59"
click at [607, 196] on button "Add Plan Treatment" at bounding box center [602, 199] width 77 height 17
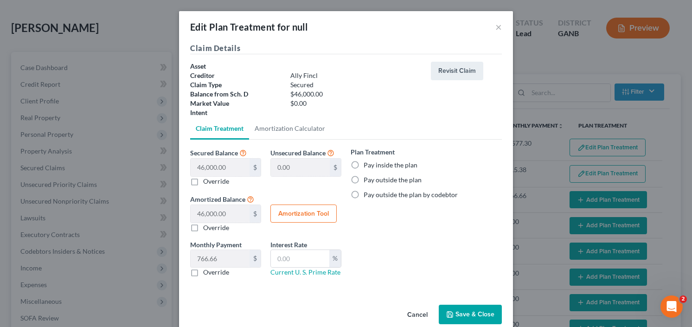
click at [271, 215] on button "Amortization Tool" at bounding box center [304, 214] width 66 height 19
type input "46,000.00"
type input "60"
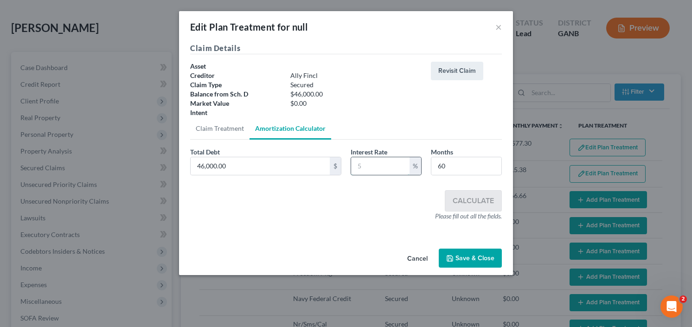
click at [392, 168] on input "text" at bounding box center [380, 166] width 58 height 18
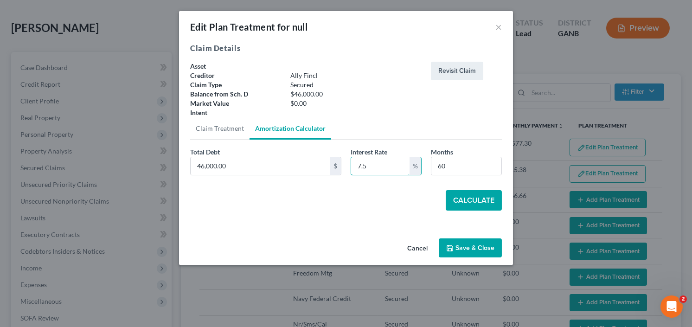
type input "7.5"
click at [459, 191] on button "Calculate" at bounding box center [474, 200] width 56 height 20
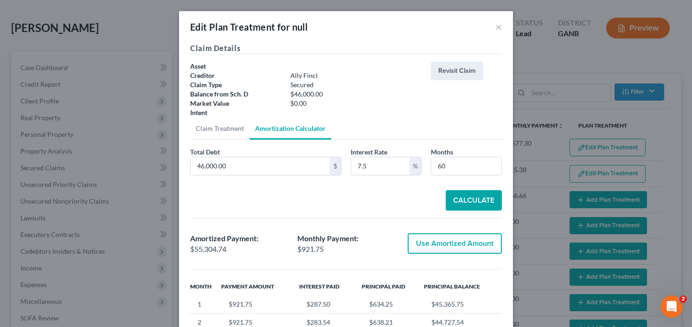
click at [457, 228] on div "Amortized Payment: $55,304.74 Monthly Payment: $921.75 Use Amortized Amount" at bounding box center [346, 244] width 321 height 36
click at [455, 234] on button "Use Amortized Amount" at bounding box center [455, 243] width 94 height 20
type input "55,304.73"
checkbox input "true"
type input "921.74"
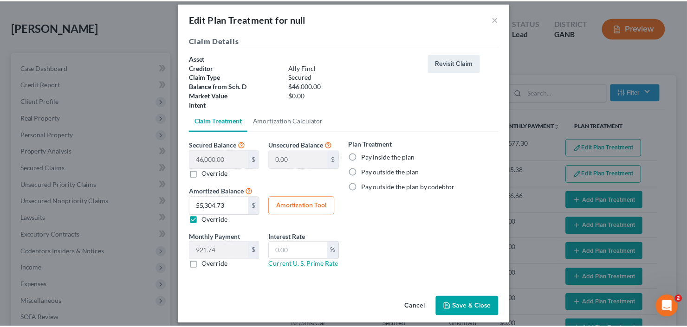
scroll to position [14, 0]
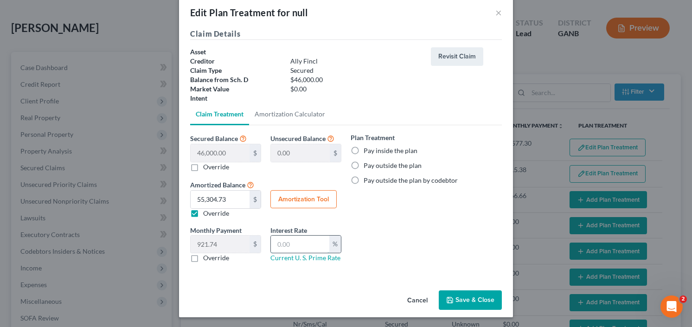
click at [311, 236] on input "text" at bounding box center [300, 245] width 58 height 18
type input "7.5"
click at [463, 293] on button "Save & Close" at bounding box center [470, 299] width 63 height 19
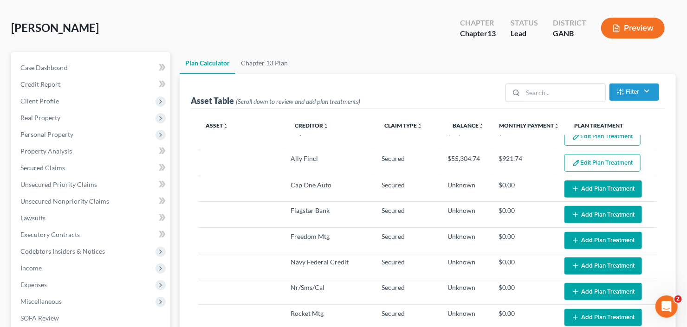
select select "59"
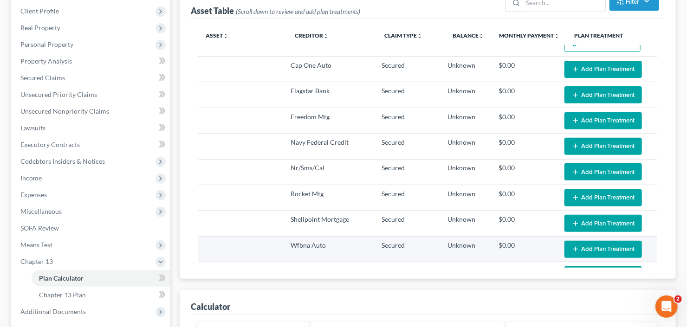
scroll to position [0, 0]
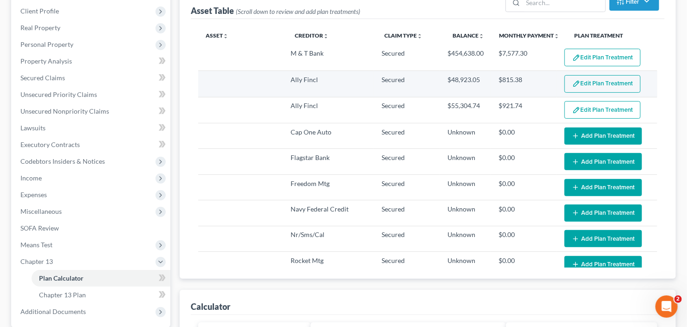
click at [608, 78] on button "Edit Plan Treatment" at bounding box center [602, 84] width 76 height 18
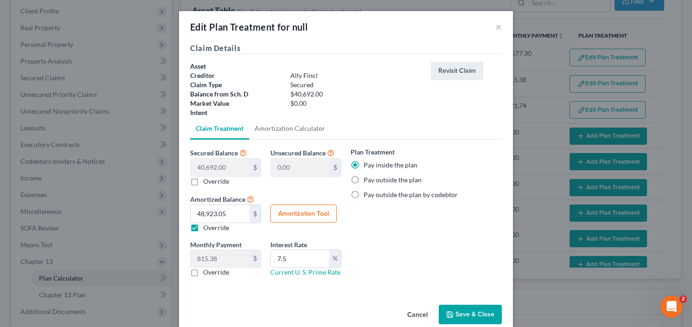
click at [364, 178] on label "Pay outside the plan" at bounding box center [393, 179] width 58 height 9
click at [367, 178] on input "Pay outside the plan" at bounding box center [370, 178] width 6 height 6
radio input "true"
click at [469, 310] on button "Save & Close" at bounding box center [470, 314] width 63 height 19
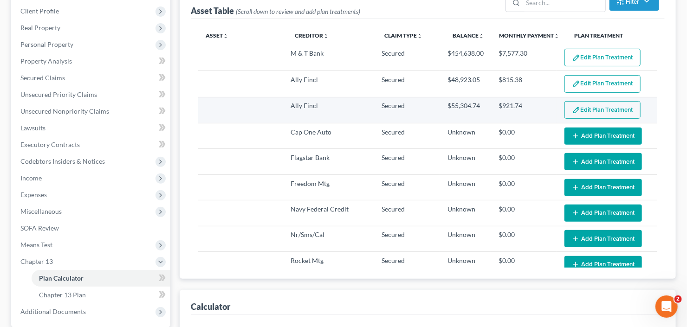
click at [606, 109] on button "Edit Plan Treatment" at bounding box center [602, 110] width 76 height 18
select select "59"
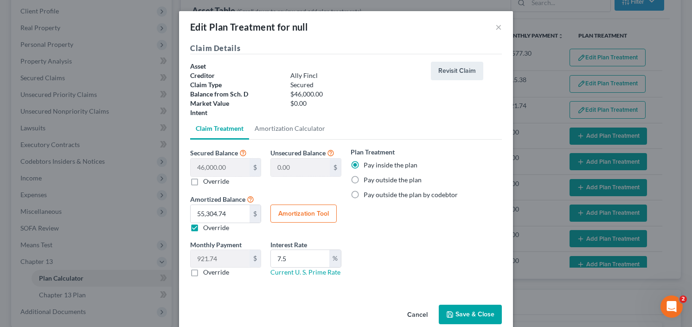
click at [364, 181] on label "Pay outside the plan" at bounding box center [393, 179] width 58 height 9
click at [367, 181] on input "Pay outside the plan" at bounding box center [370, 178] width 6 height 6
radio input "true"
click at [464, 315] on button "Save & Close" at bounding box center [470, 314] width 63 height 19
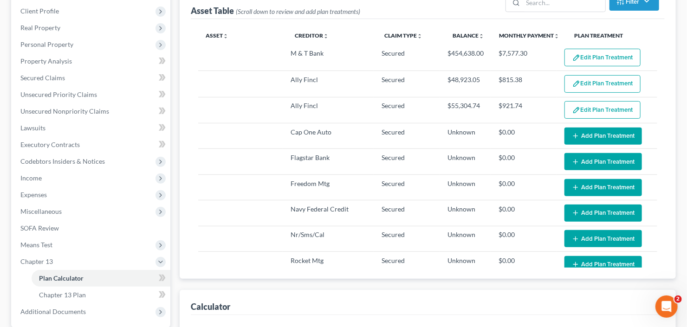
select select "59"
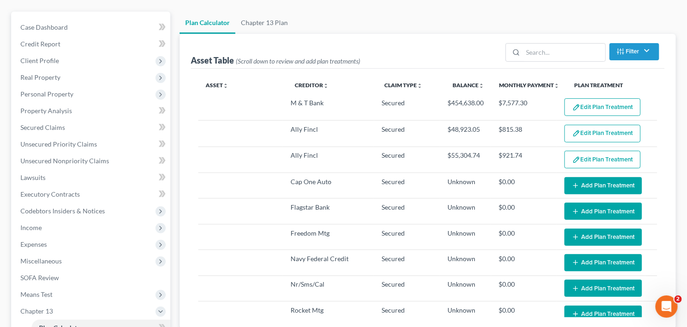
scroll to position [53, 0]
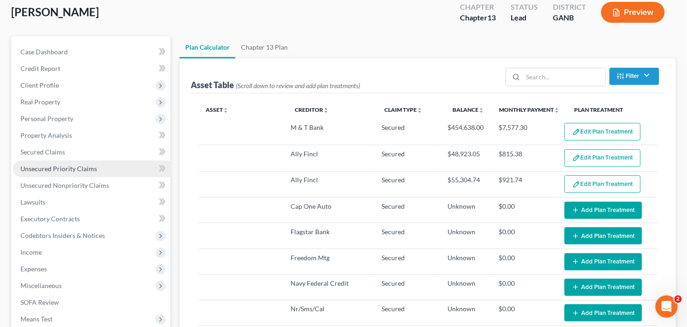
click at [54, 165] on span "Unsecured Priority Claims" at bounding box center [58, 169] width 77 height 8
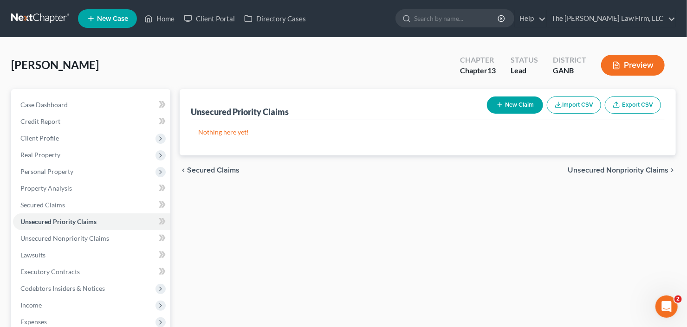
click at [517, 98] on button "New Claim" at bounding box center [515, 105] width 56 height 17
select select "2"
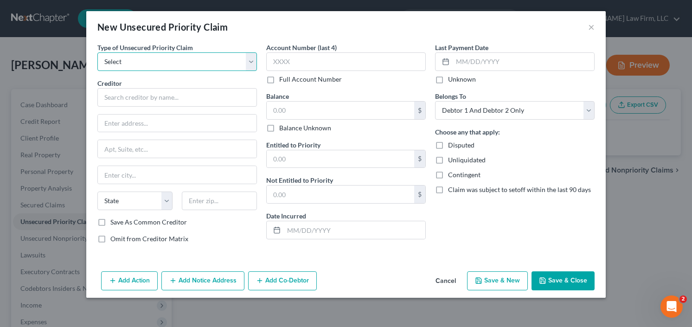
drag, startPoint x: 168, startPoint y: 62, endPoint x: 162, endPoint y: 70, distance: 9.9
click at [168, 62] on select "Select Taxes & Other Government Units Domestic Support Obligations Extensions o…" at bounding box center [177, 61] width 160 height 19
select select "0"
click at [97, 52] on select "Select Taxes & Other Government Units Domestic Support Obligations Extensions o…" at bounding box center [177, 61] width 160 height 19
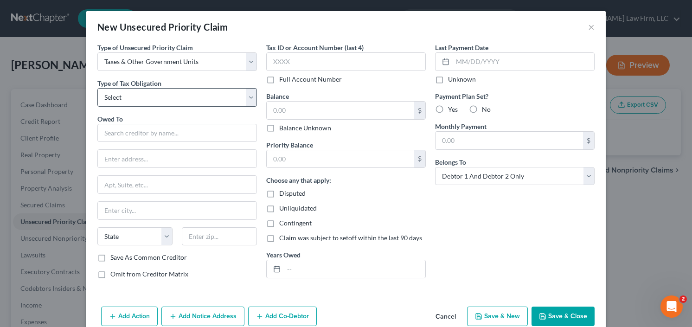
click at [149, 97] on select "Select Federal City State Franchise Tax Board Other" at bounding box center [177, 97] width 160 height 19
select select "0"
click at [97, 88] on select "Select Federal City State Franchise Tax Board Other" at bounding box center [177, 97] width 160 height 19
click at [139, 128] on input "text" at bounding box center [177, 133] width 160 height 19
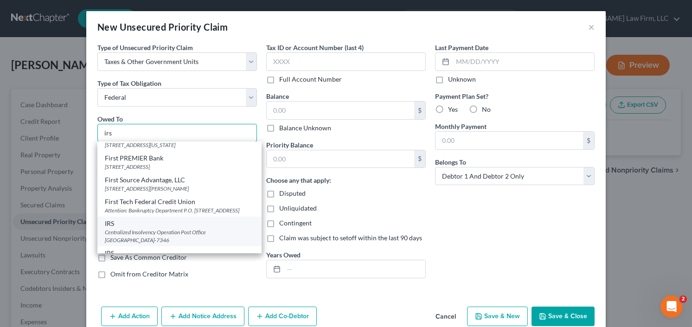
scroll to position [74, 0]
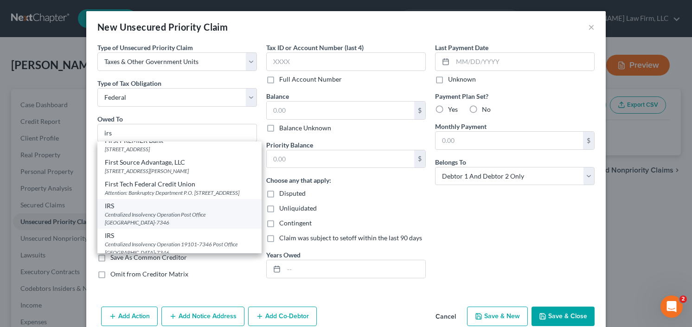
click at [135, 223] on div "Centralized Insolvency Operation Post Office Box 7346, Philadelphia, PA 19101-7…" at bounding box center [179, 219] width 149 height 16
type input "IRS"
type input "Centralized Insolvency Operation"
type input "Post Office Box 7346"
type input "Philadelphia"
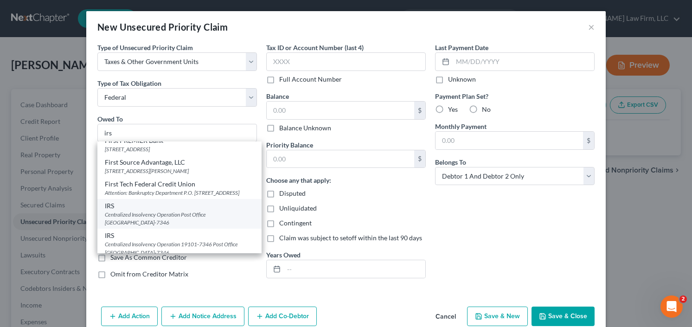
select select "39"
type input "19101-7346"
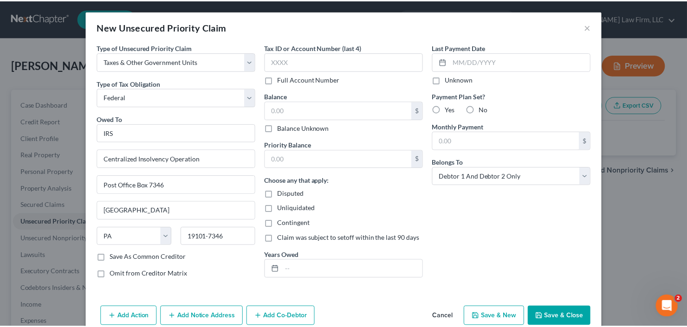
scroll to position [0, 0]
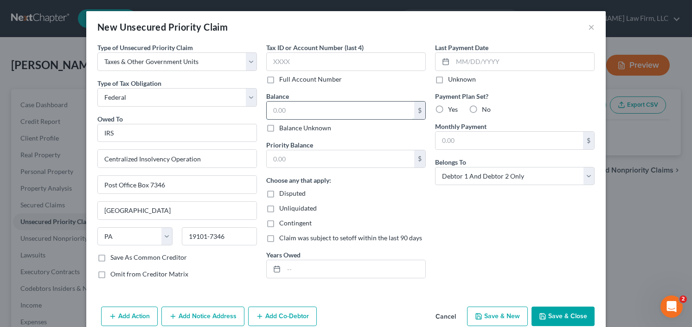
click at [329, 113] on input "text" at bounding box center [341, 111] width 148 height 18
type input "5,000"
click at [565, 313] on button "Save & Close" at bounding box center [563, 316] width 63 height 19
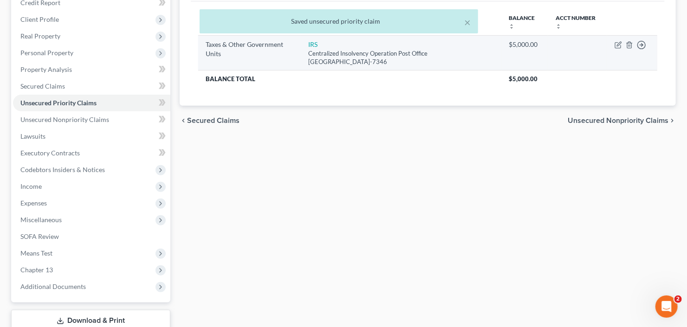
scroll to position [181, 0]
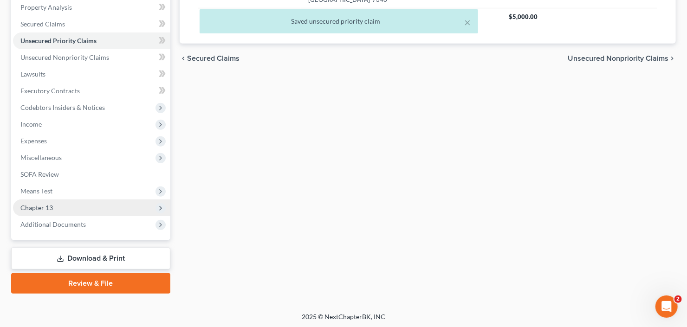
click at [40, 206] on span "Chapter 13" at bounding box center [36, 208] width 32 height 8
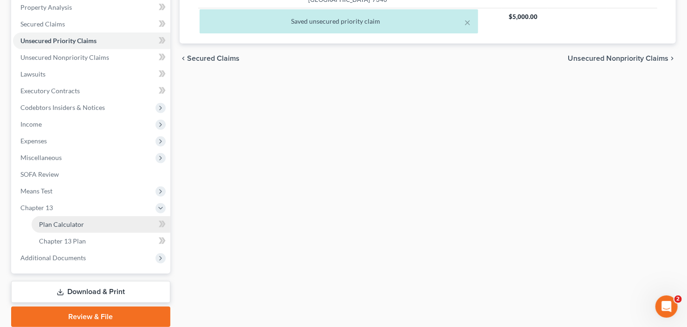
click at [69, 226] on span "Plan Calculator" at bounding box center [61, 224] width 45 height 8
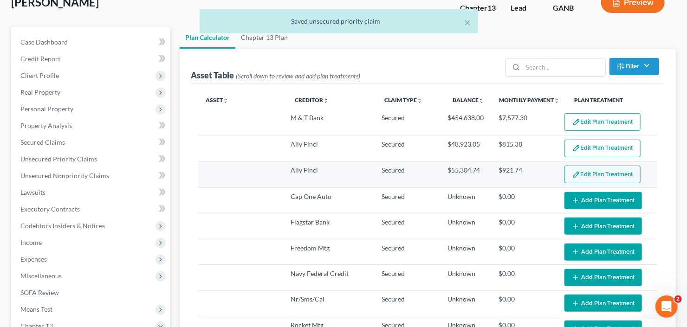
scroll to position [74, 0]
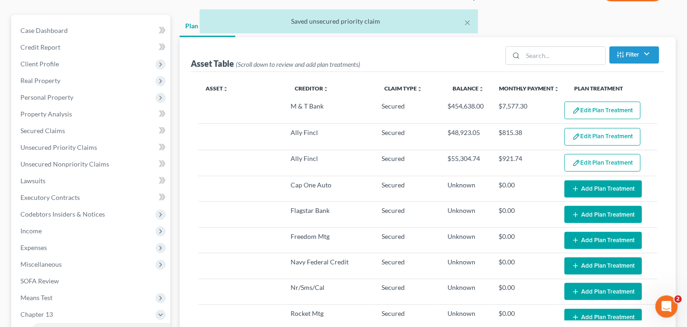
select select "59"
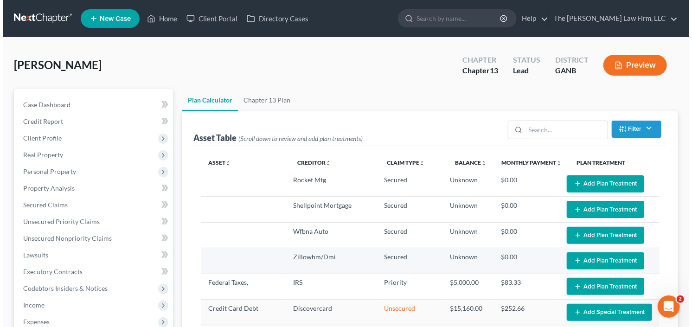
scroll to position [223, 0]
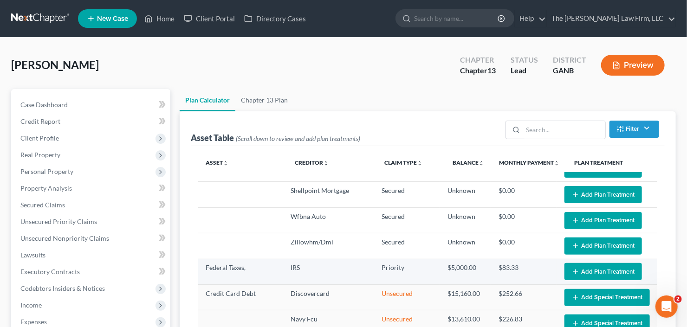
click at [588, 273] on button "Add Plan Treatment" at bounding box center [602, 271] width 77 height 17
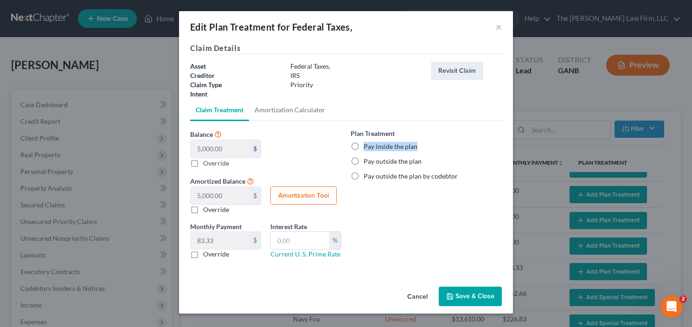
click at [364, 145] on label "Pay inside the plan" at bounding box center [391, 146] width 54 height 9
click at [367, 145] on input "Pay inside the plan" at bounding box center [370, 145] width 6 height 6
radio input "true"
click at [481, 292] on button "Save & Close" at bounding box center [470, 296] width 63 height 19
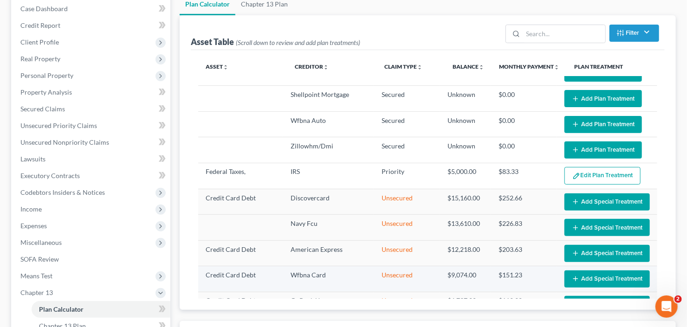
scroll to position [186, 0]
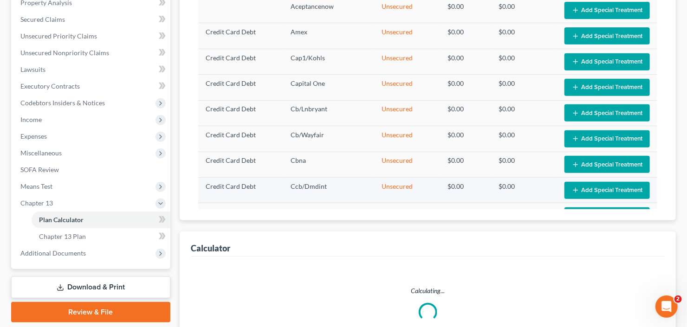
select select "59"
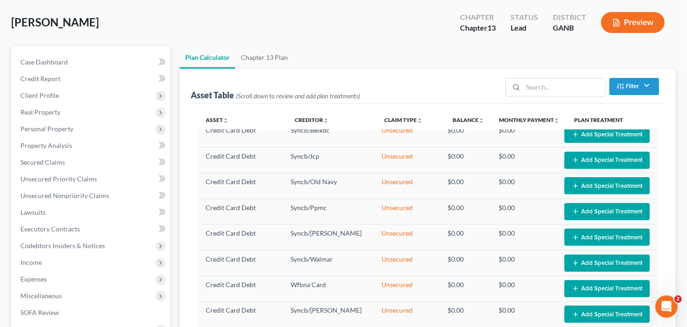
scroll to position [0, 0]
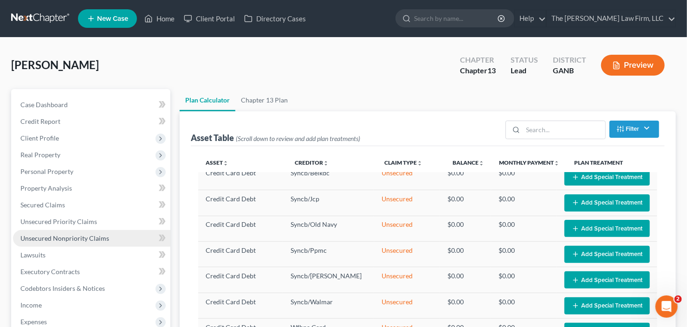
click at [32, 236] on span "Unsecured Nonpriority Claims" at bounding box center [64, 238] width 89 height 8
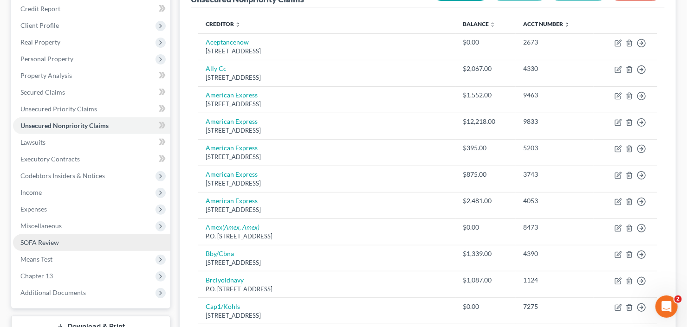
scroll to position [148, 0]
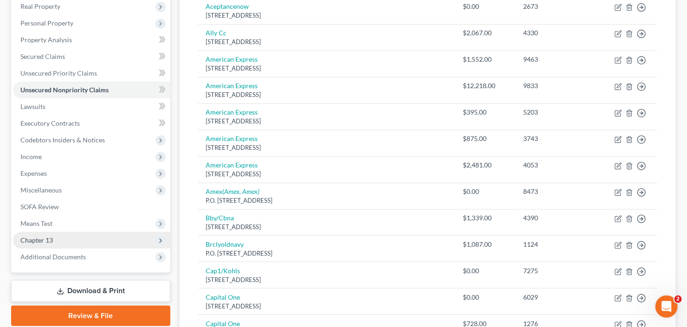
click at [58, 244] on span "Chapter 13" at bounding box center [91, 240] width 157 height 17
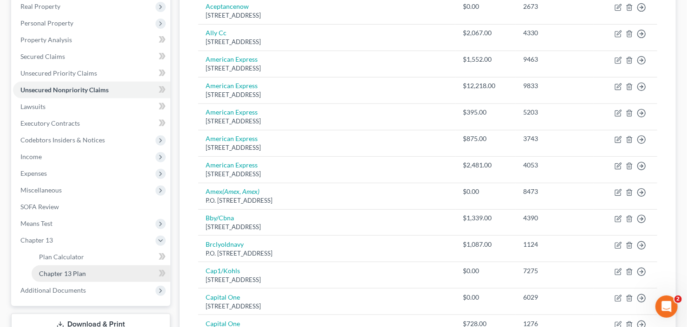
click at [72, 271] on span "Chapter 13 Plan" at bounding box center [62, 274] width 47 height 8
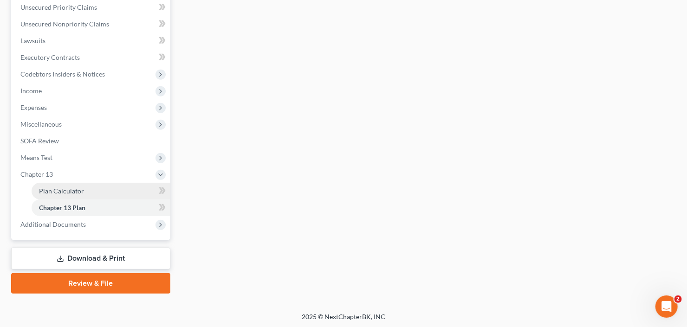
click at [67, 192] on span "Plan Calculator" at bounding box center [61, 191] width 45 height 8
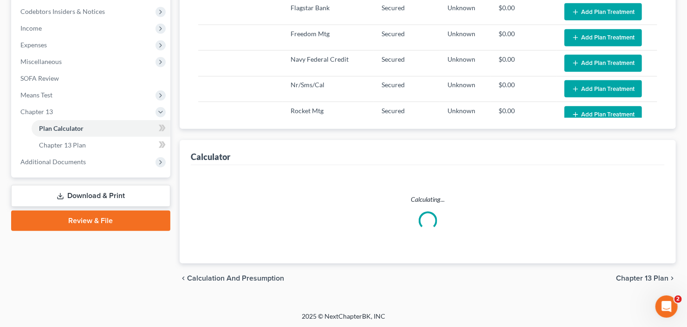
select select "59"
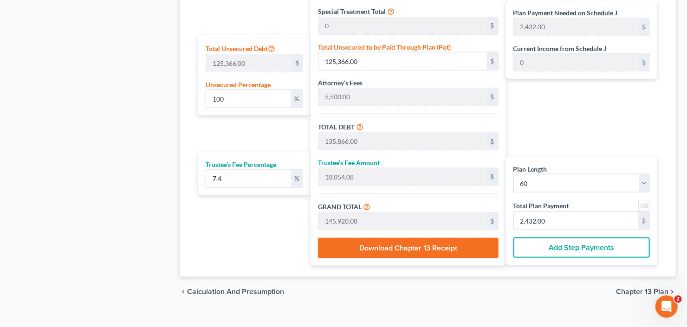
scroll to position [573, 0]
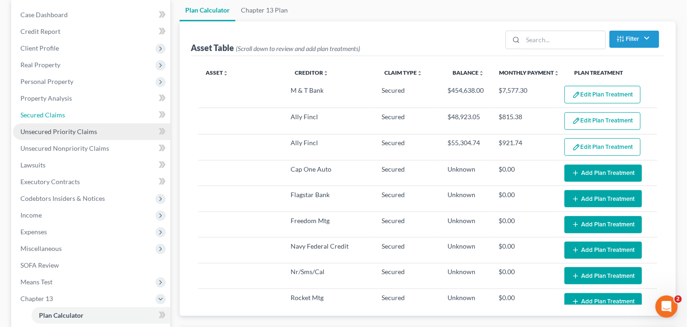
drag, startPoint x: 47, startPoint y: 107, endPoint x: 147, endPoint y: 126, distance: 101.2
click at [47, 107] on link "Secured Claims" at bounding box center [91, 115] width 157 height 17
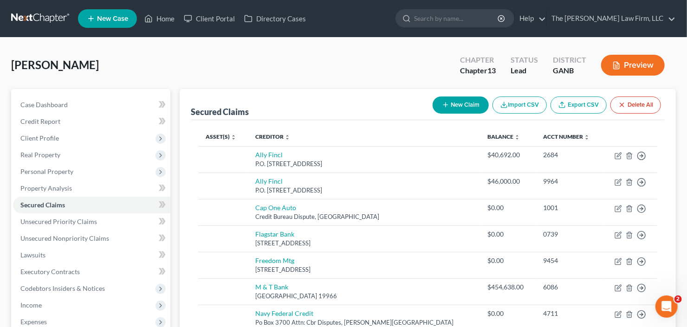
click at [458, 107] on button "New Claim" at bounding box center [460, 105] width 56 height 17
select select "0"
select select "2"
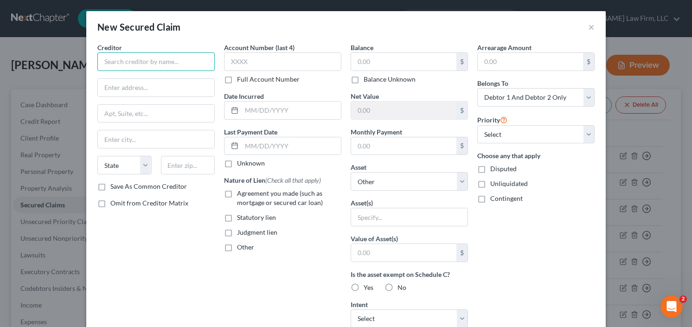
click at [156, 60] on input "text" at bounding box center [155, 61] width 117 height 19
type input "Hometown Realty"
click at [237, 232] on label "Judgment lien" at bounding box center [257, 232] width 40 height 9
click at [241, 232] on input "Judgment lien" at bounding box center [244, 231] width 6 height 6
checkbox input "true"
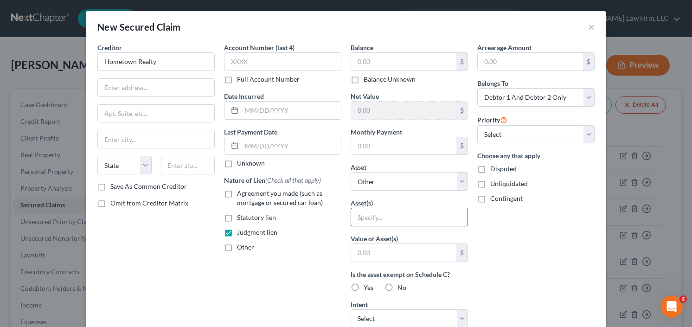
type input "Hometown Realty"
click at [405, 179] on select "Select Other Multiple Assets 125 Osier Drive - $0.0" at bounding box center [409, 181] width 117 height 19
select select "2"
click at [351, 172] on select "Select Other Multiple Assets 125 Osier Drive - $0.0" at bounding box center [409, 181] width 117 height 19
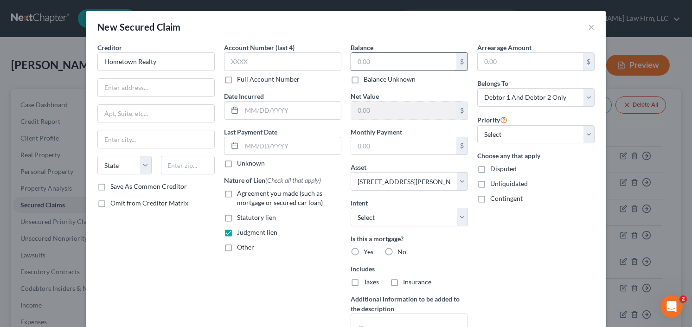
click at [406, 62] on input "text" at bounding box center [403, 62] width 105 height 18
type input "15,000"
click at [398, 249] on label "No" at bounding box center [402, 251] width 9 height 9
click at [401, 249] on input "No" at bounding box center [404, 250] width 6 height 6
radio input "true"
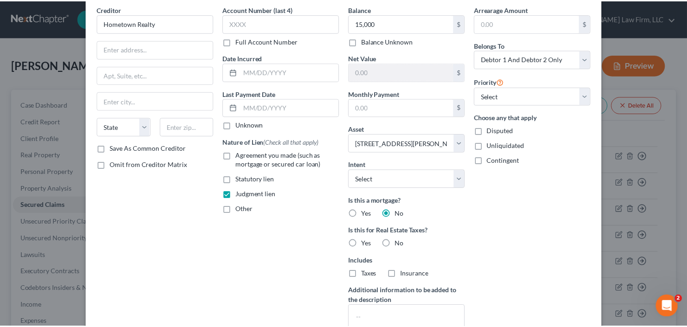
scroll to position [115, 0]
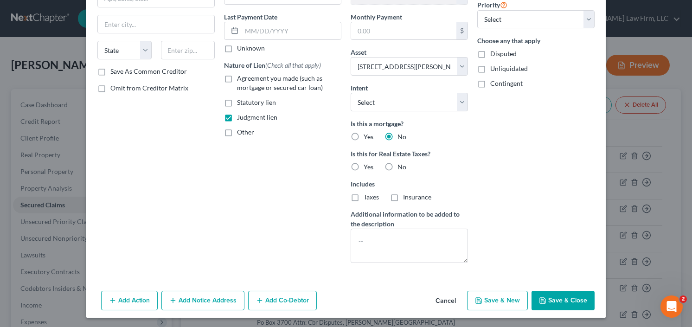
click at [556, 300] on button "Save & Close" at bounding box center [563, 300] width 63 height 19
select select
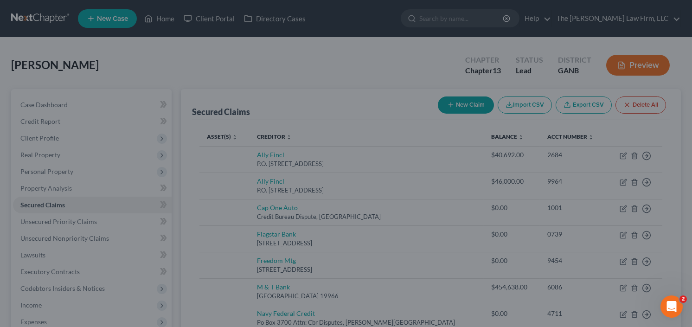
type input "15,000.00"
type input "-15,000.00"
type input "0.00"
select select "2"
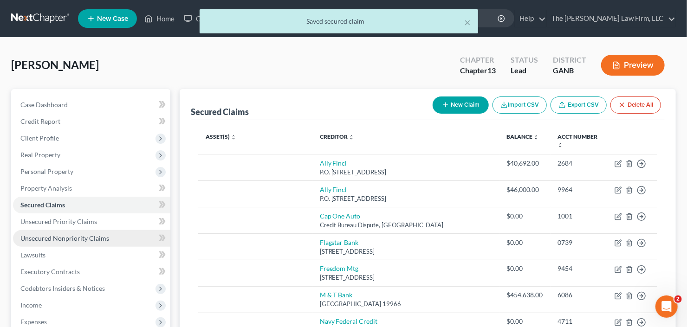
drag, startPoint x: 50, startPoint y: 239, endPoint x: 132, endPoint y: 232, distance: 82.5
click at [50, 239] on span "Unsecured Nonpriority Claims" at bounding box center [64, 238] width 89 height 8
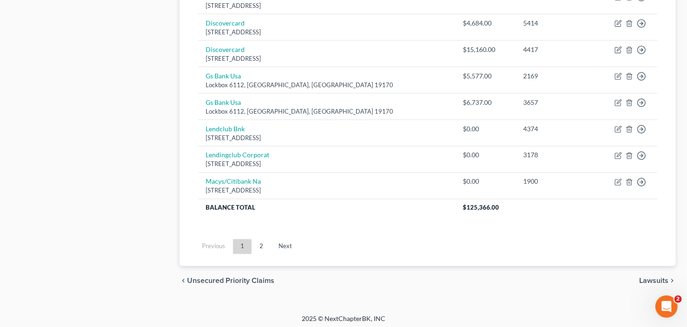
scroll to position [741, 0]
click at [258, 243] on link "2" at bounding box center [261, 246] width 19 height 15
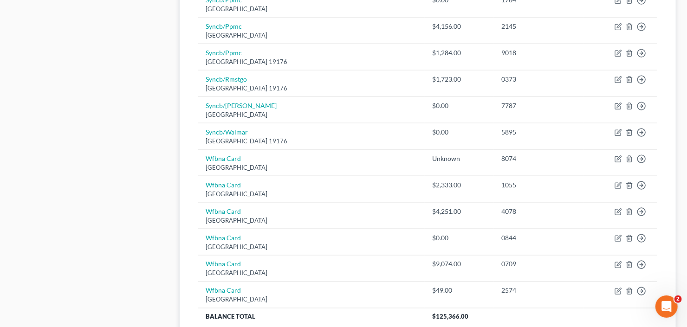
scroll to position [668, 0]
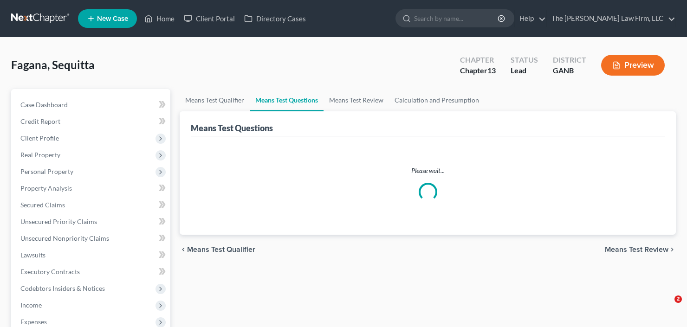
select select "4"
select select "0"
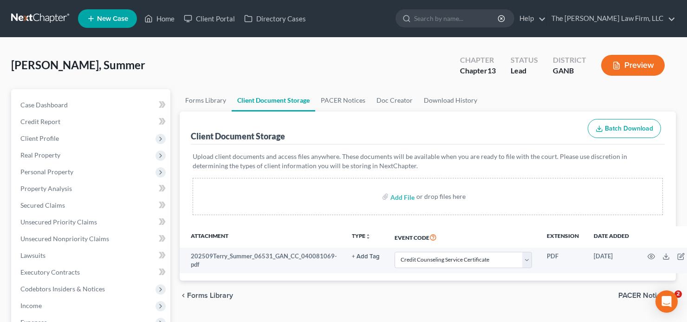
select select "5"
